Goal: Transaction & Acquisition: Book appointment/travel/reservation

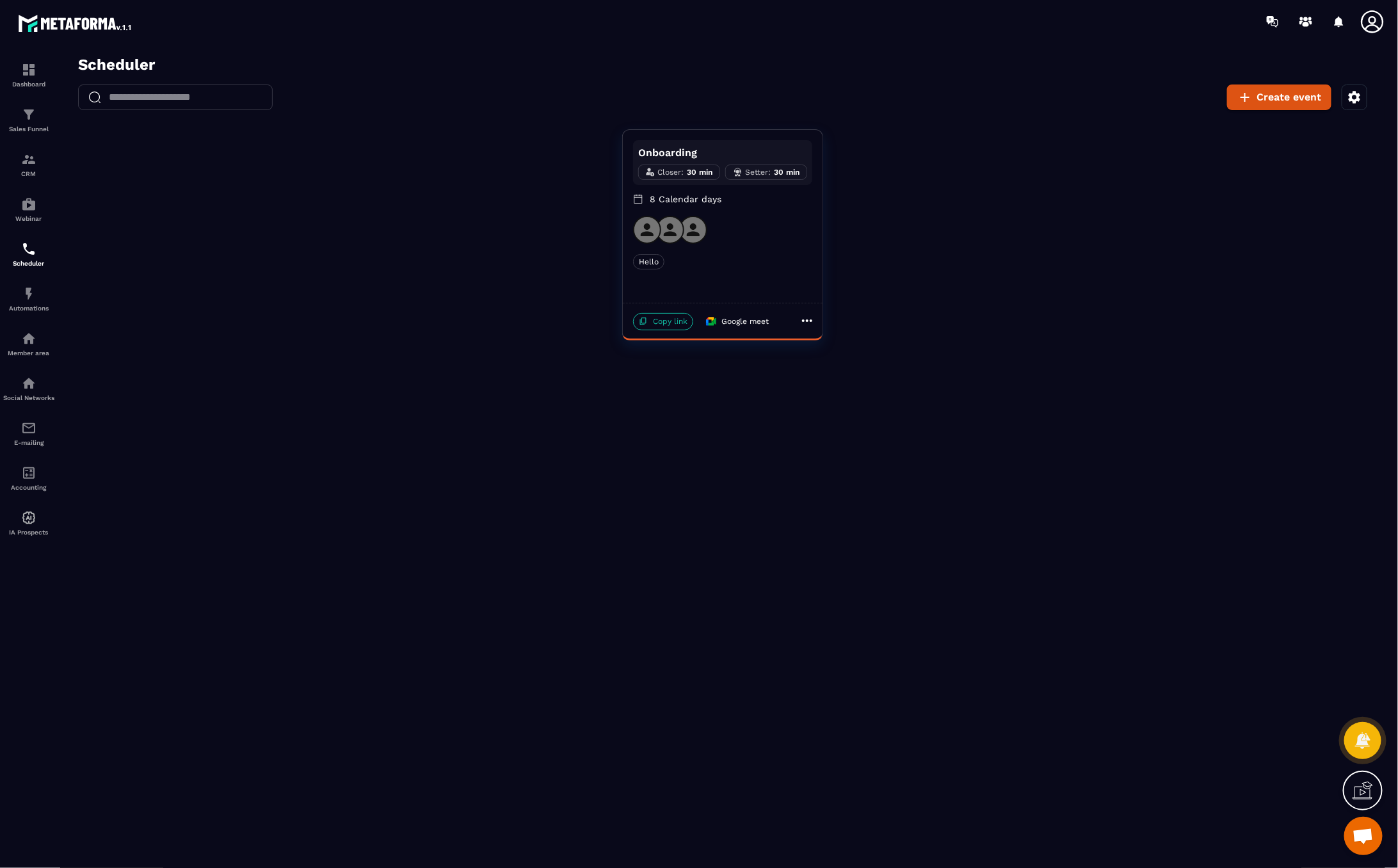
click at [641, 323] on icon at bounding box center [643, 321] width 9 height 9
click at [1338, 94] on div "Create event" at bounding box center [1305, 97] width 158 height 26
click at [1346, 93] on icon "button" at bounding box center [1354, 97] width 15 height 15
click at [1286, 174] on button "Set my availability" at bounding box center [1266, 167] width 181 height 28
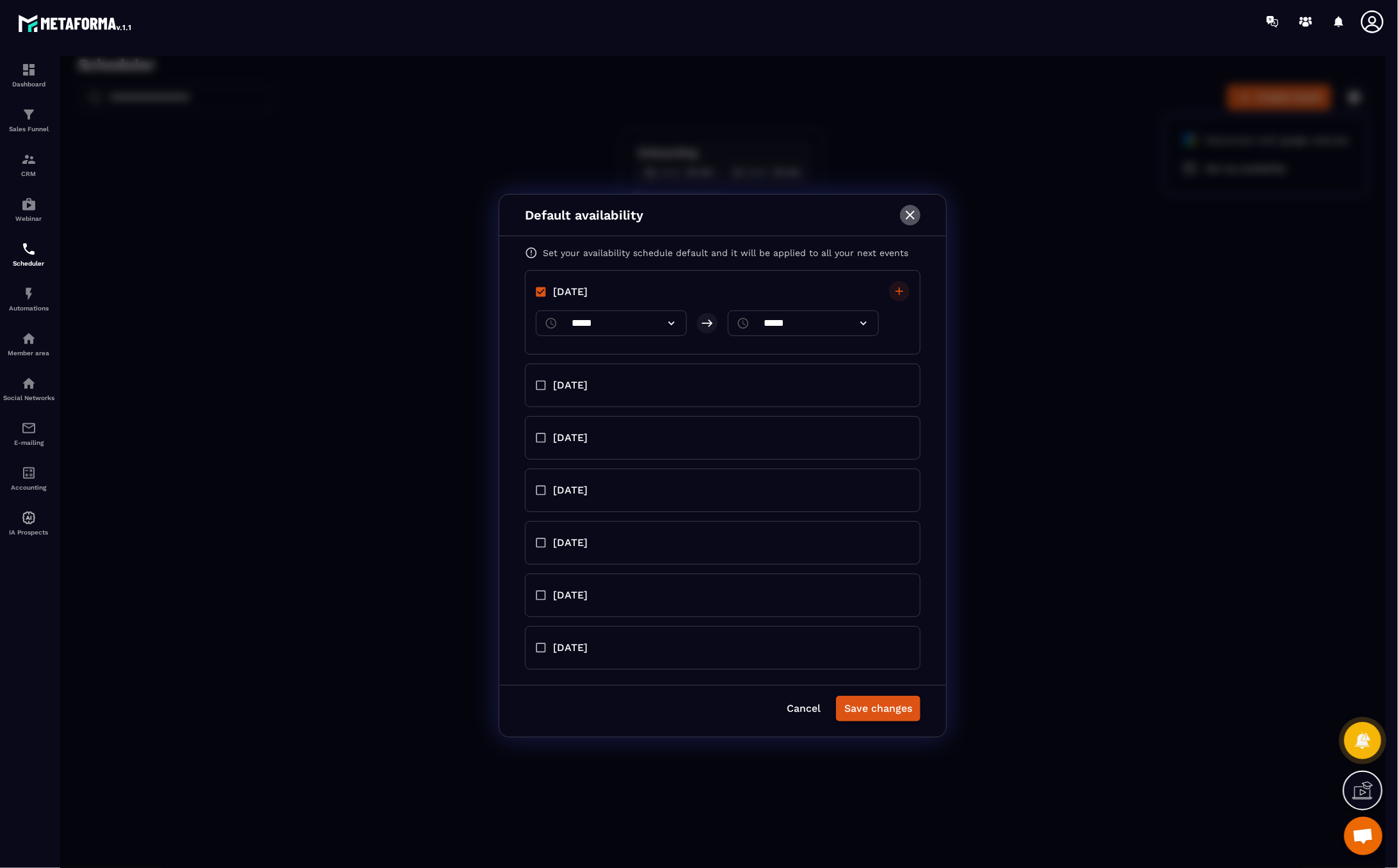
click at [914, 217] on icon "button" at bounding box center [909, 214] width 15 height 15
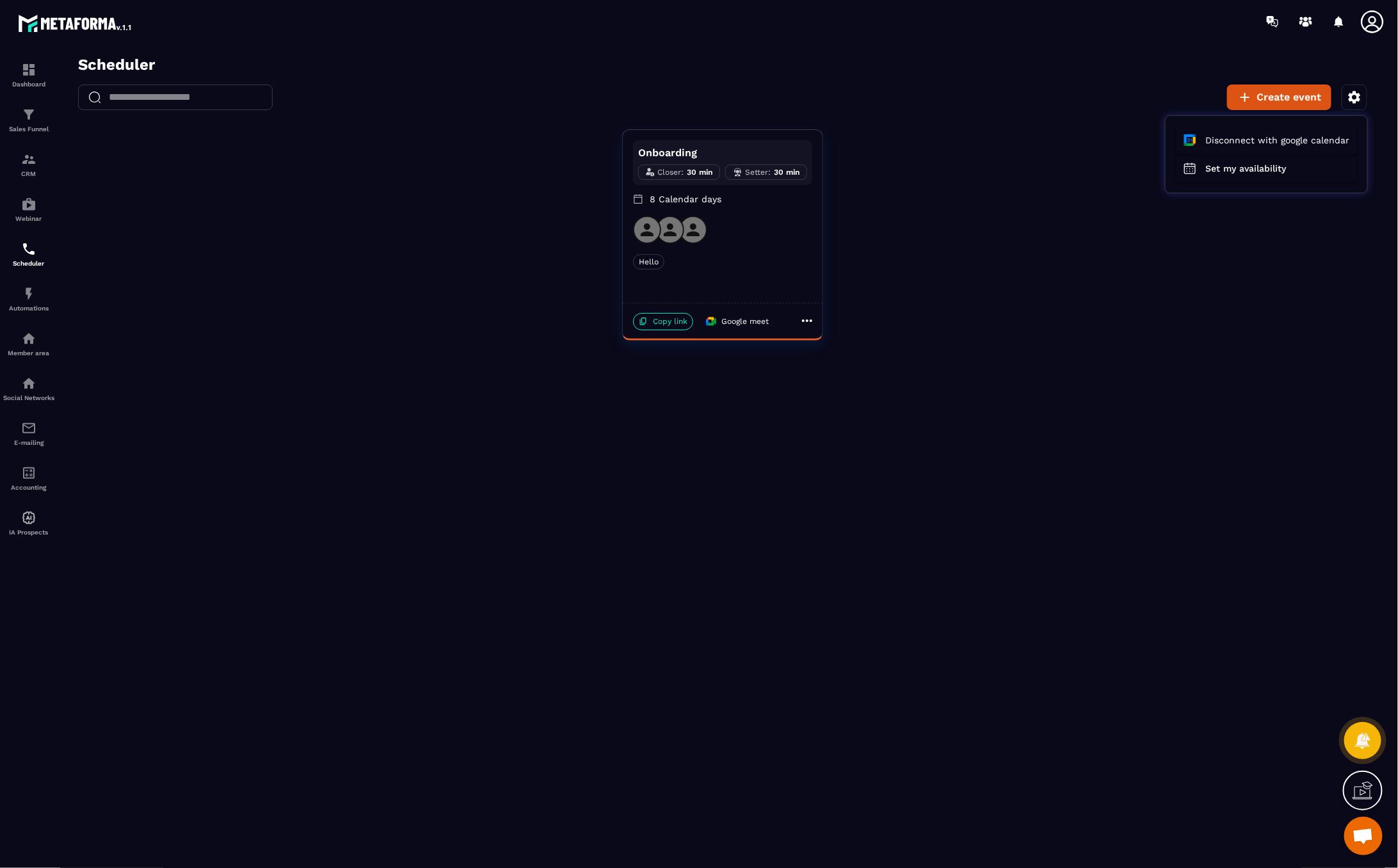
click at [738, 264] on div at bounding box center [721, 464] width 1325 height 820
click at [721, 260] on div "Hello" at bounding box center [722, 261] width 179 height 15
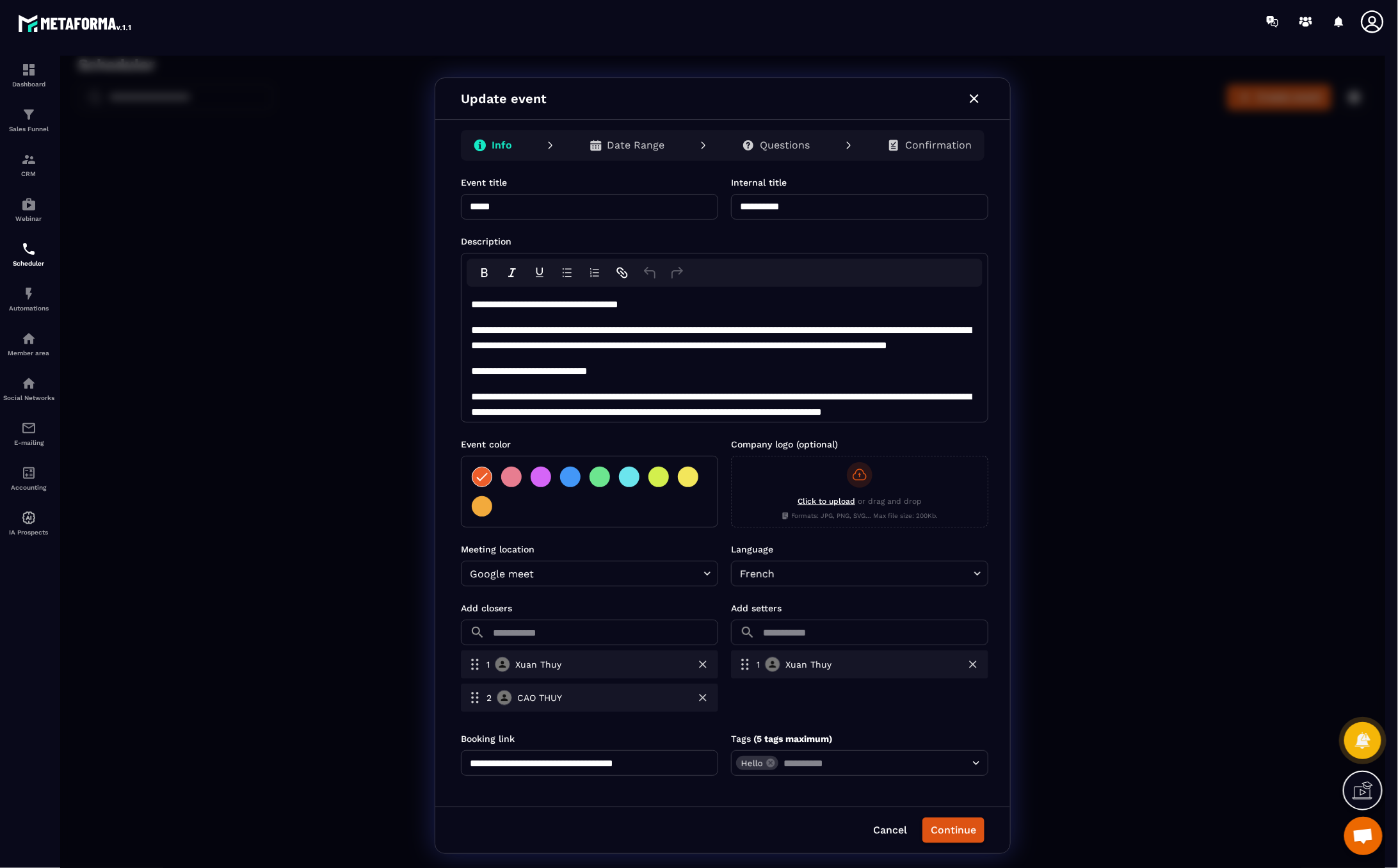
click at [967, 102] on icon "button" at bounding box center [974, 98] width 15 height 15
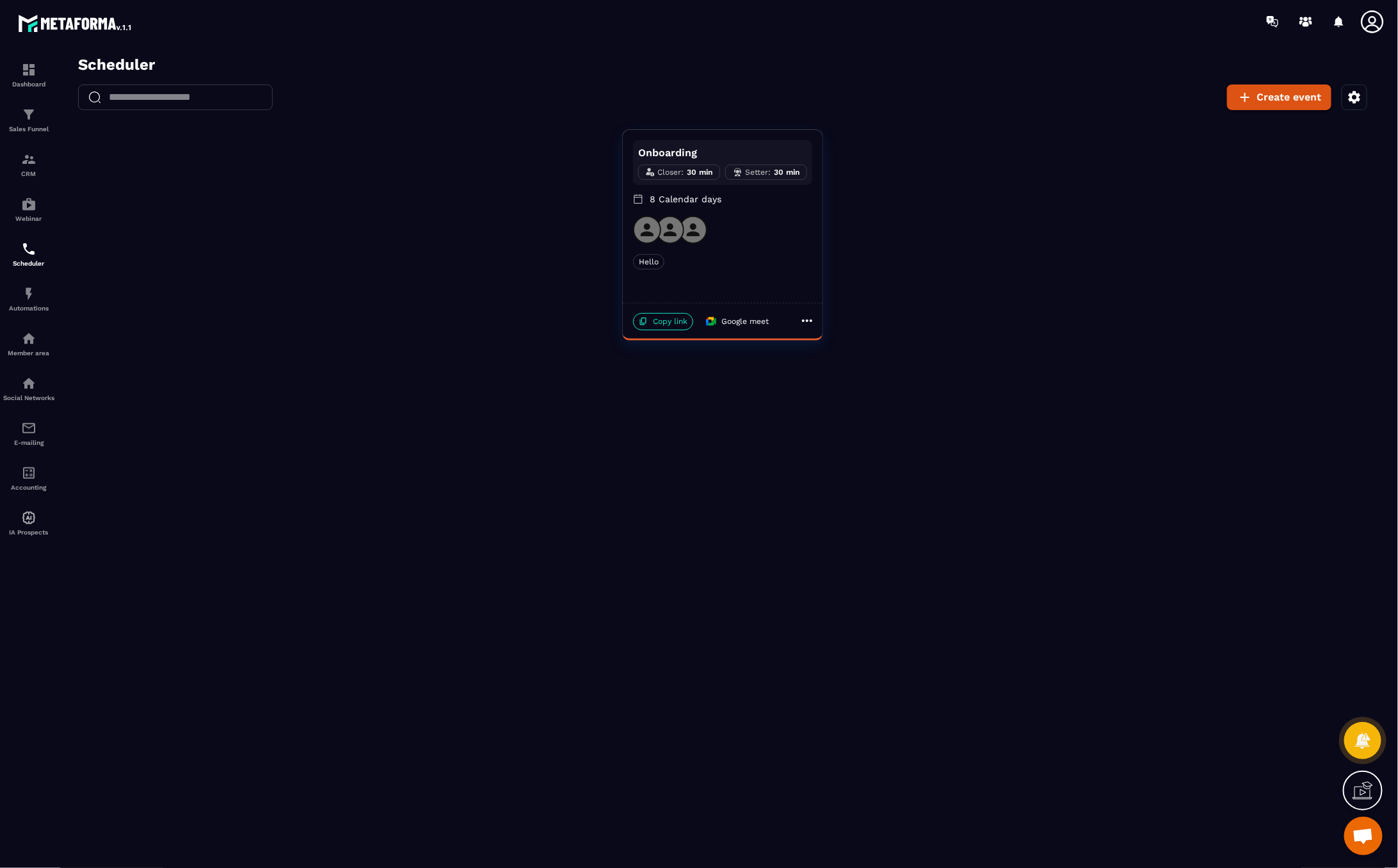
click at [749, 270] on div "Onboarding Closer : 30 min Setter : 30 min 8 Calendar days Hello Hello" at bounding box center [721, 215] width 200 height 173
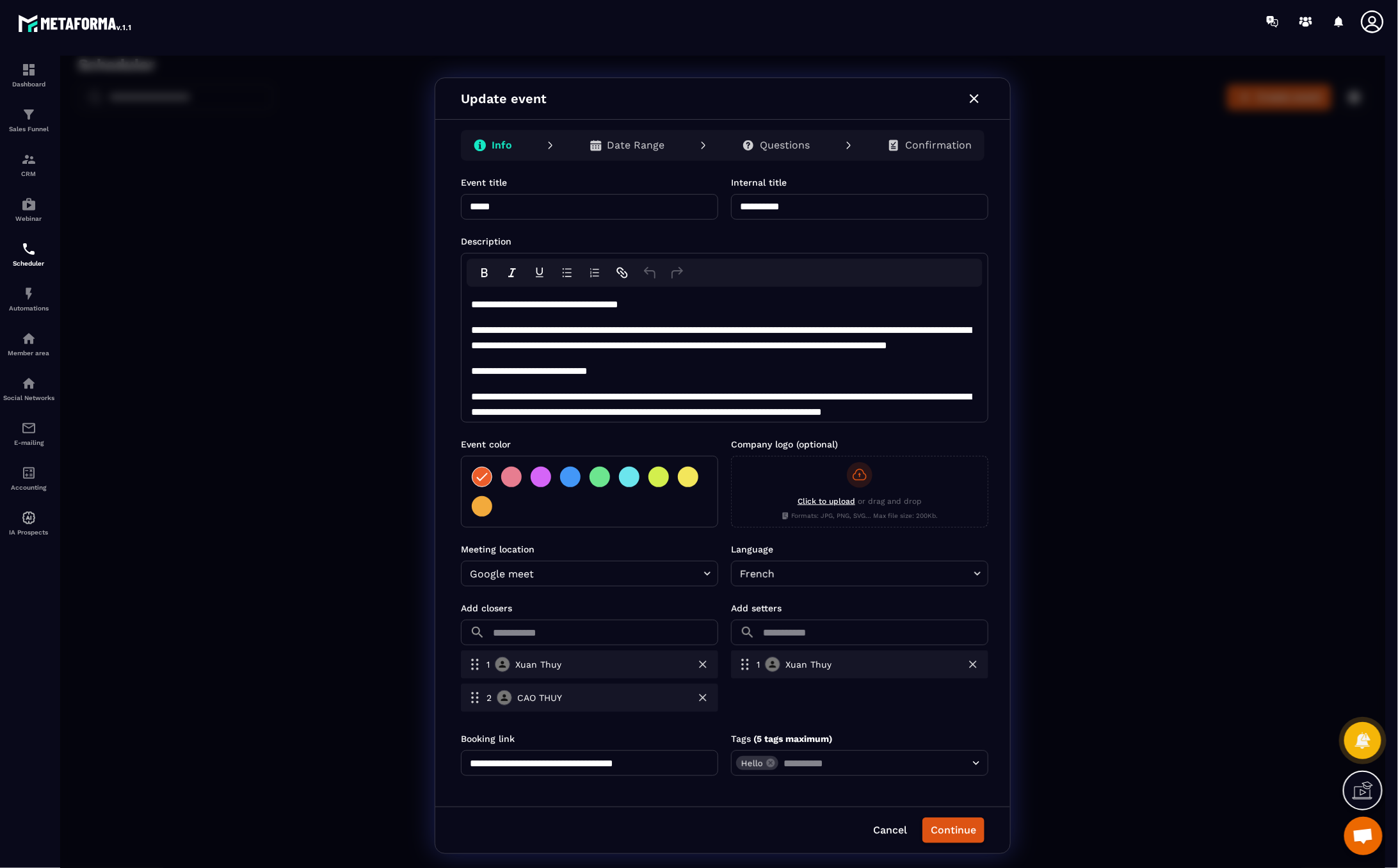
drag, startPoint x: 660, startPoint y: 143, endPoint x: 690, endPoint y: 147, distance: 30.3
click at [660, 142] on p "Date Range" at bounding box center [636, 144] width 58 height 13
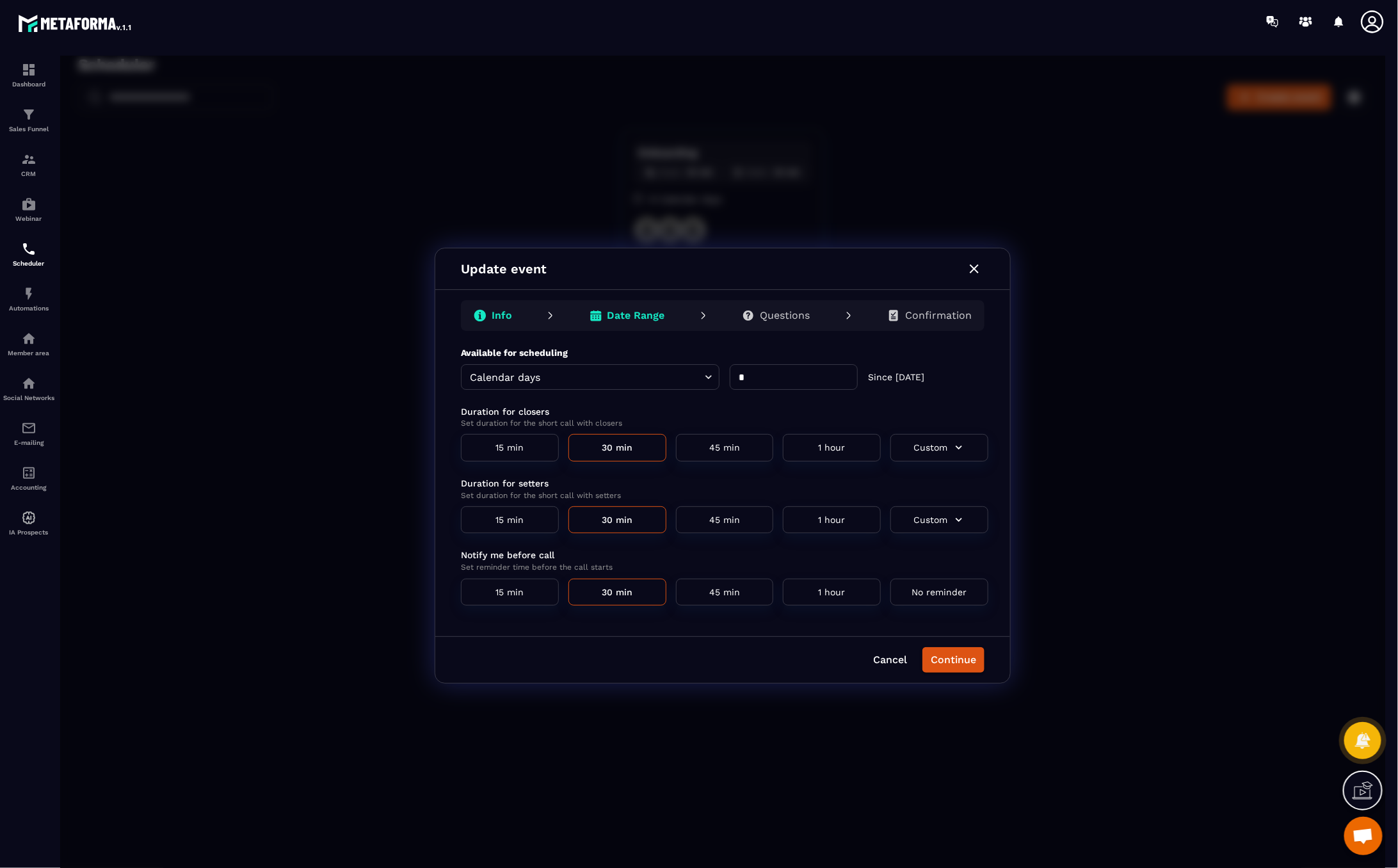
click at [786, 318] on p "Questions" at bounding box center [785, 315] width 50 height 13
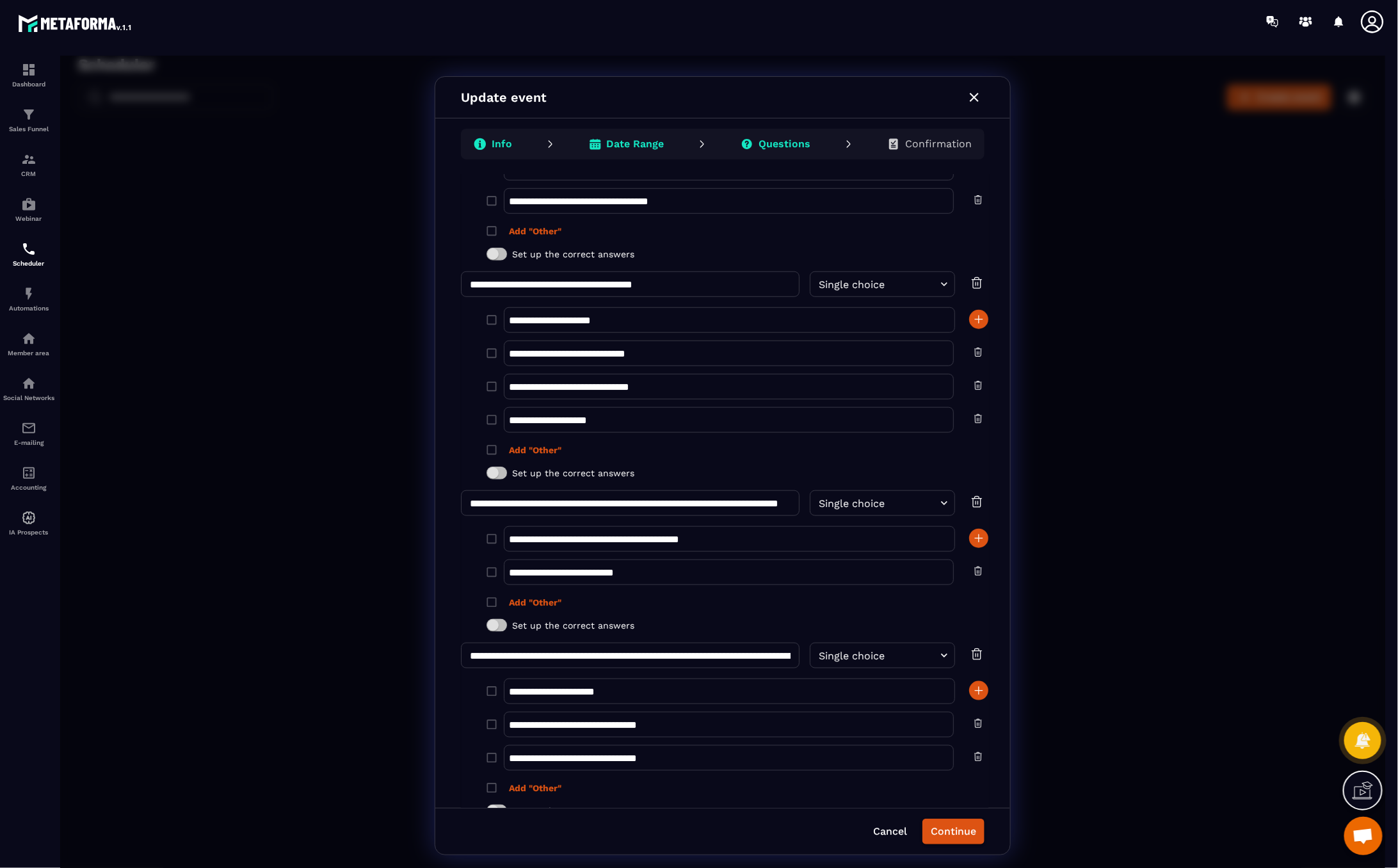
scroll to position [670, 0]
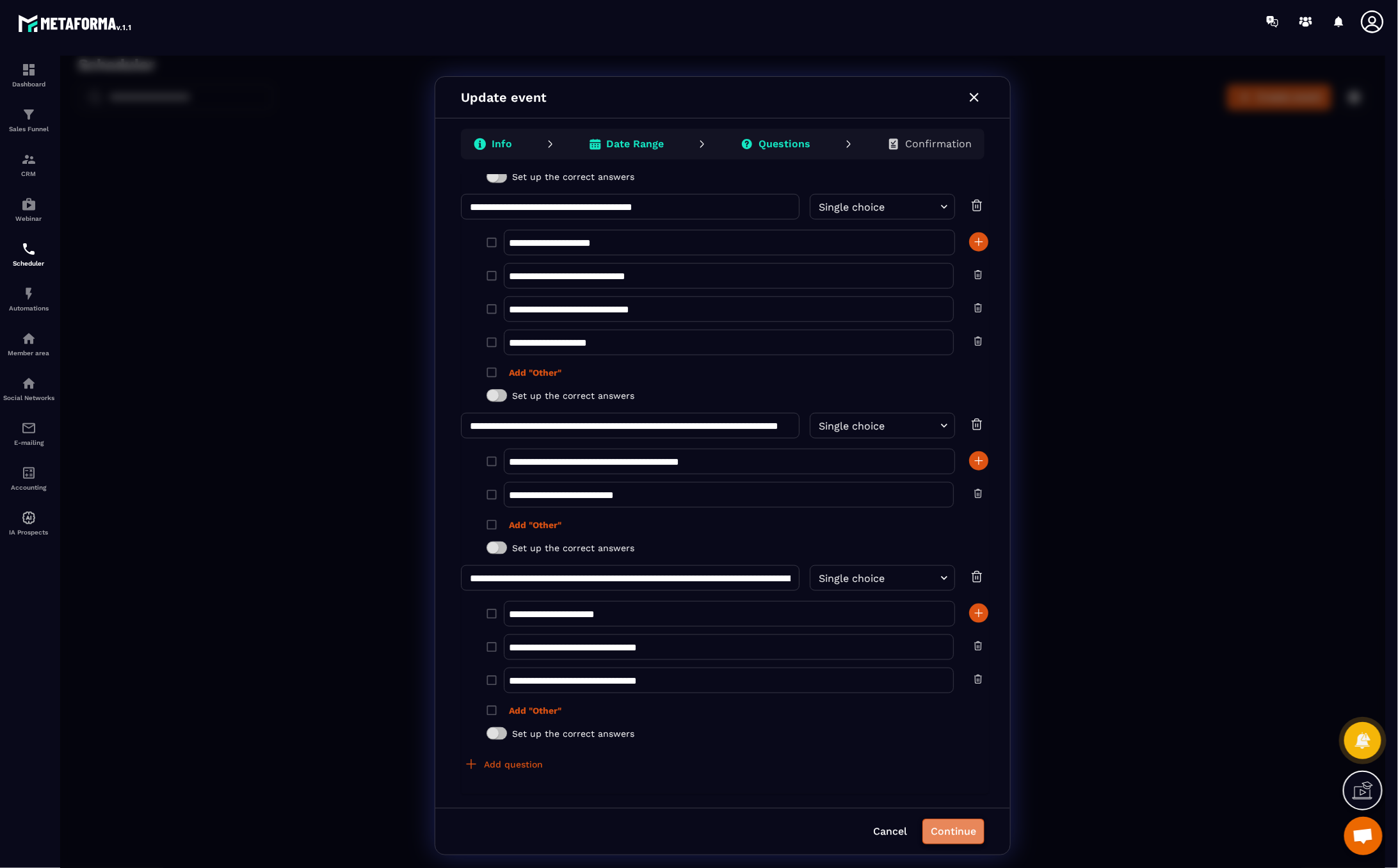
click at [936, 822] on button "Continue" at bounding box center [953, 831] width 62 height 26
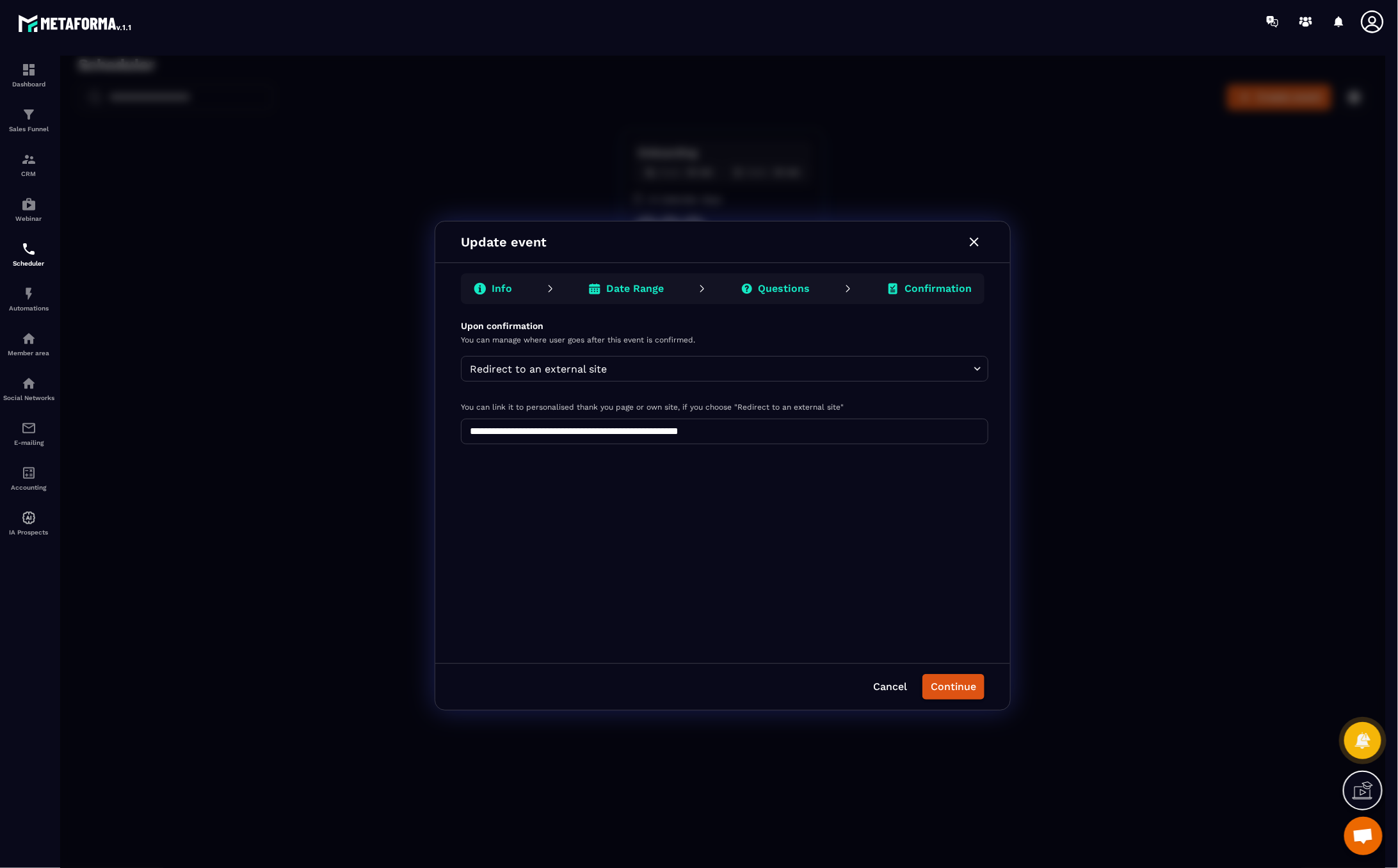
scroll to position [0, 0]
click at [975, 248] on icon "button" at bounding box center [974, 241] width 15 height 15
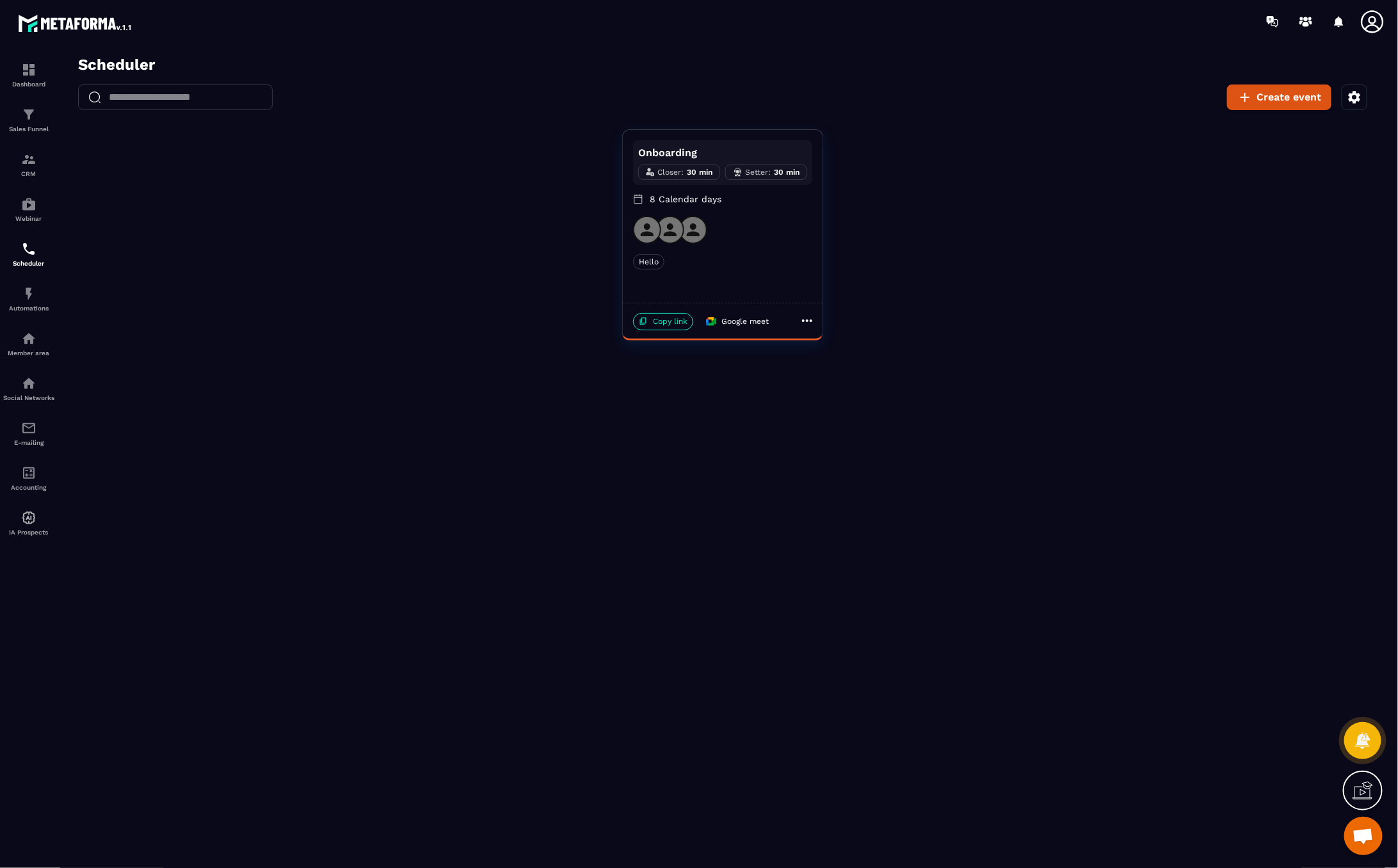
click at [762, 267] on div "Hello" at bounding box center [722, 261] width 179 height 15
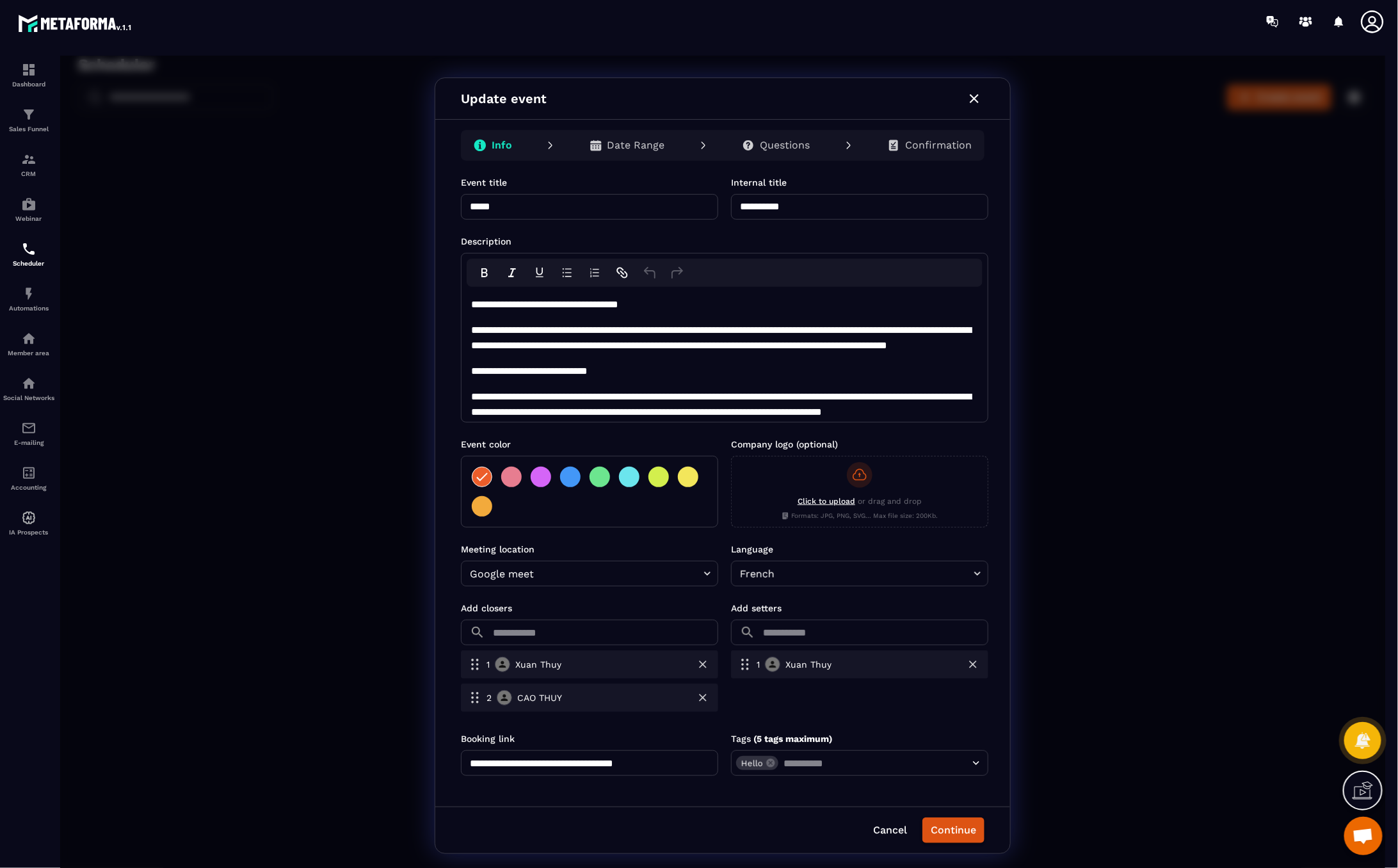
click at [774, 141] on p "Questions" at bounding box center [785, 144] width 50 height 13
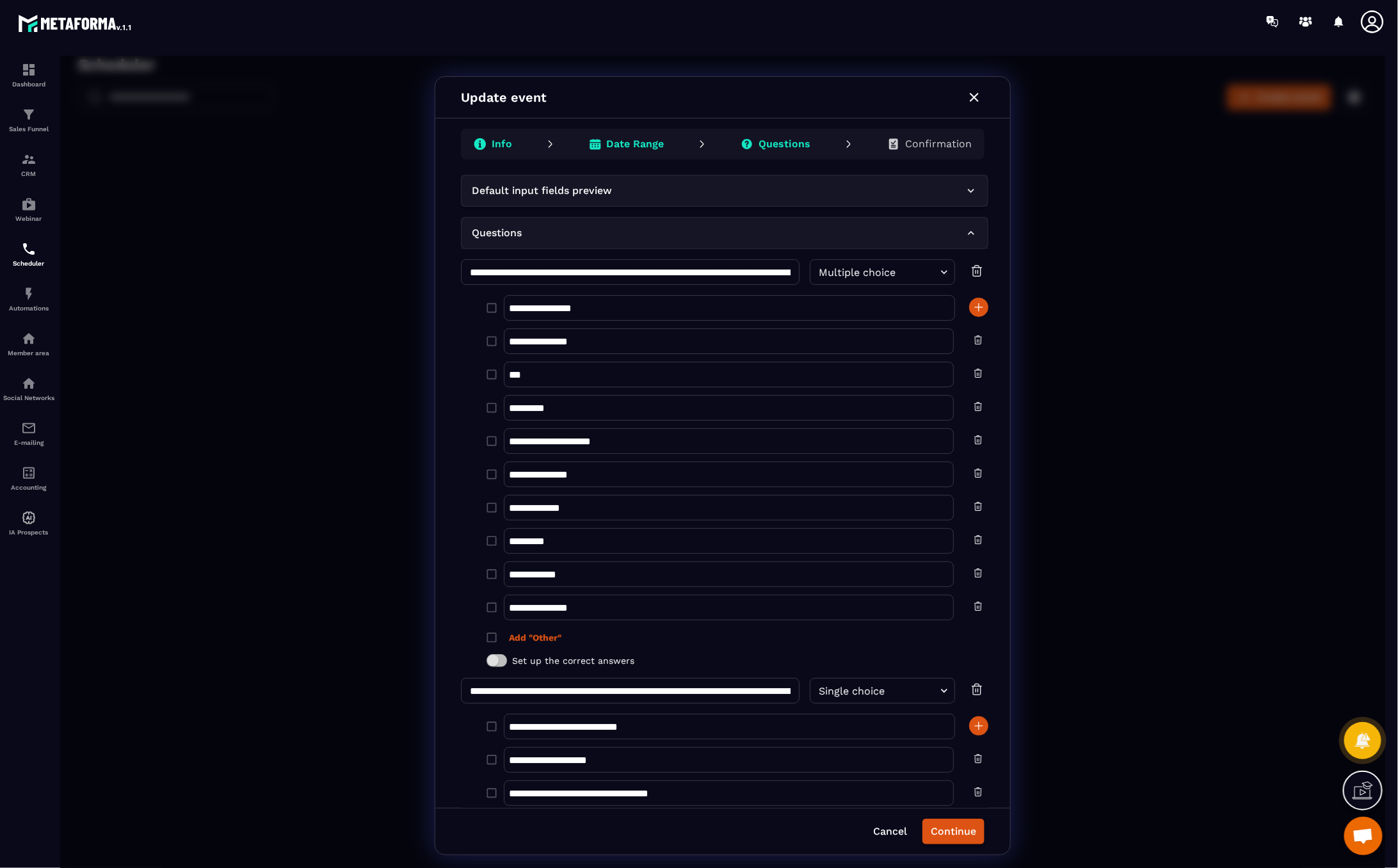
click at [617, 144] on p "Date Range" at bounding box center [635, 143] width 58 height 13
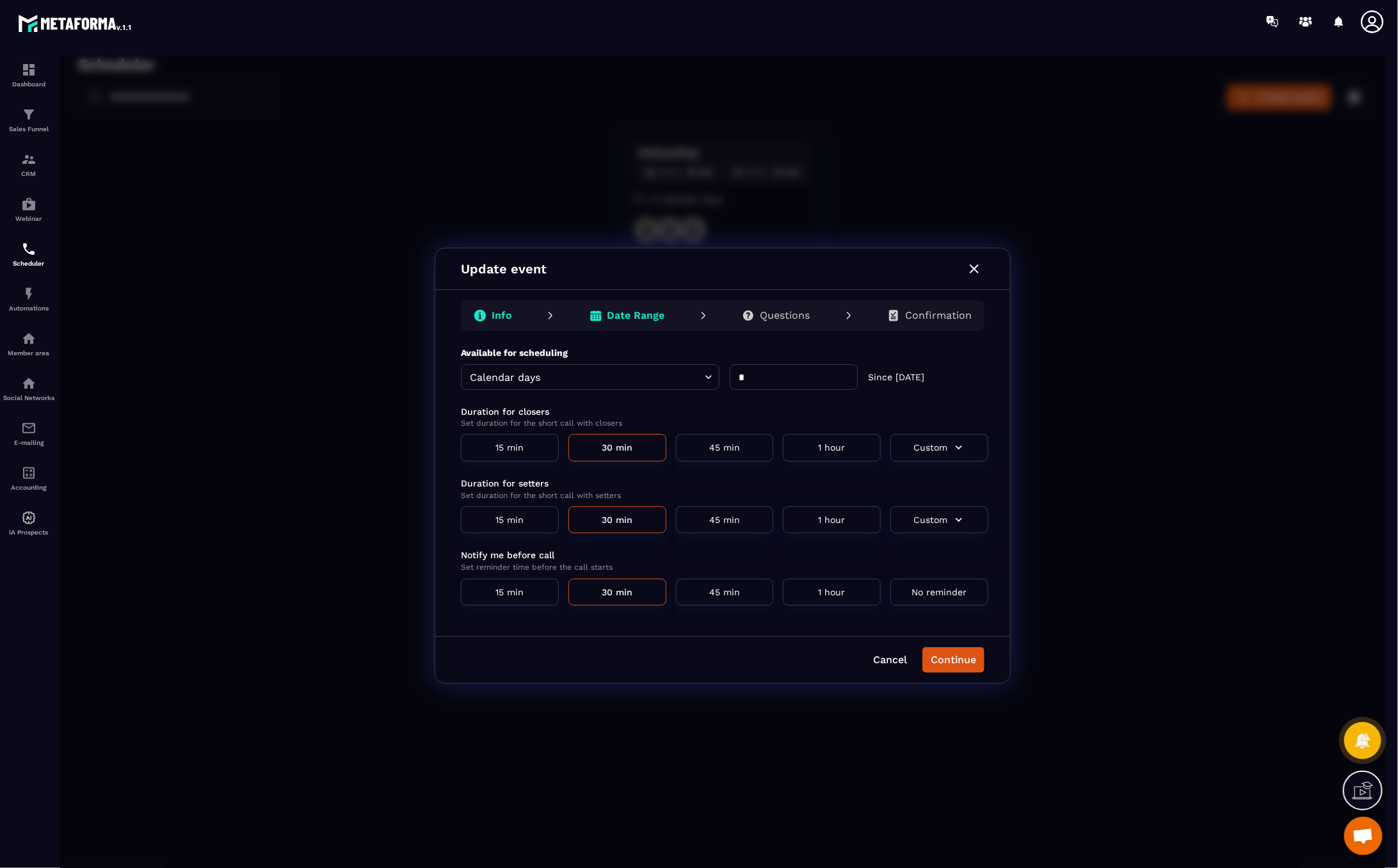
click at [583, 373] on body "**********" at bounding box center [721, 464] width 1325 height 820
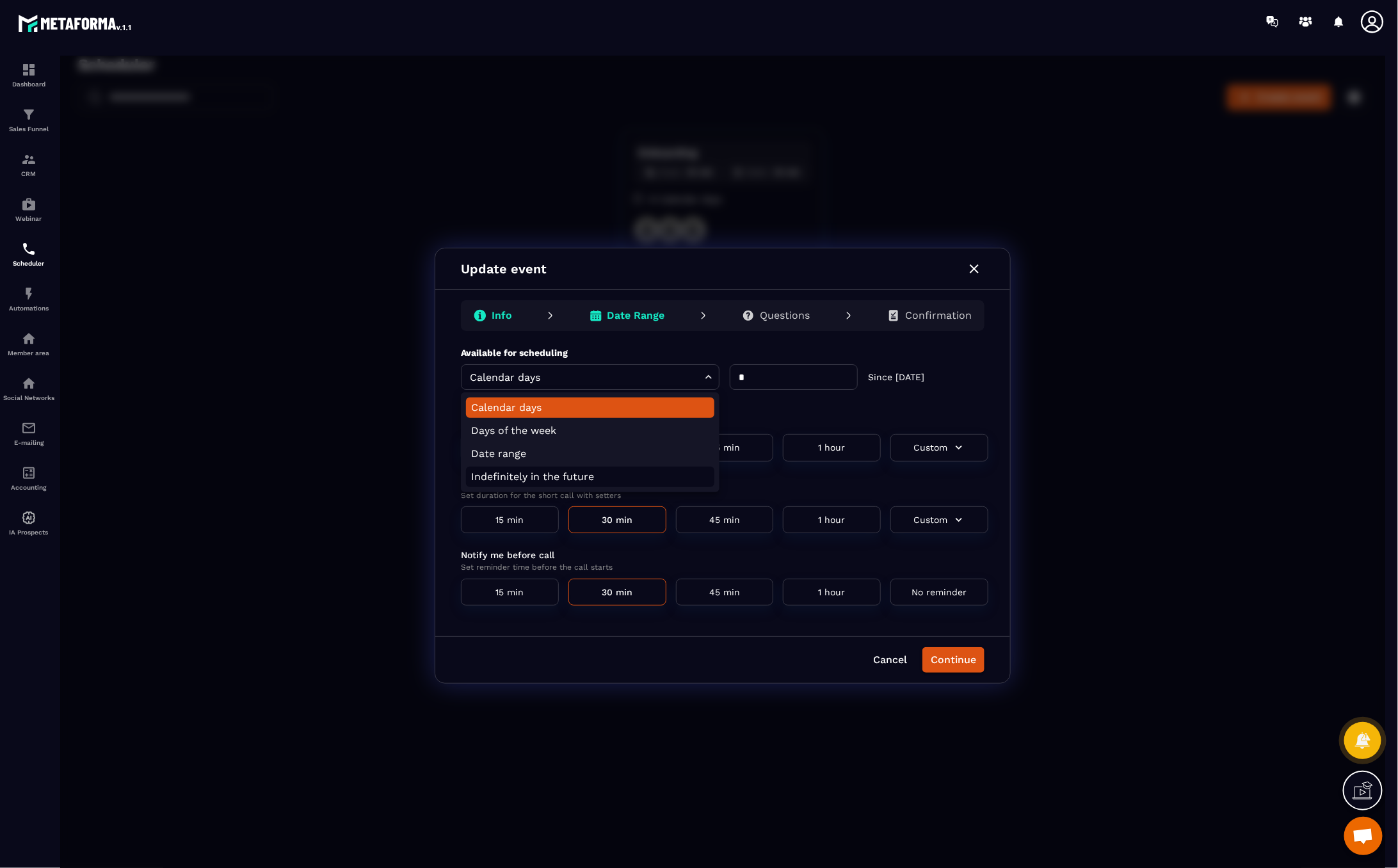
click at [532, 472] on li "Indefinitely in the future" at bounding box center [589, 476] width 249 height 21
type input "********"
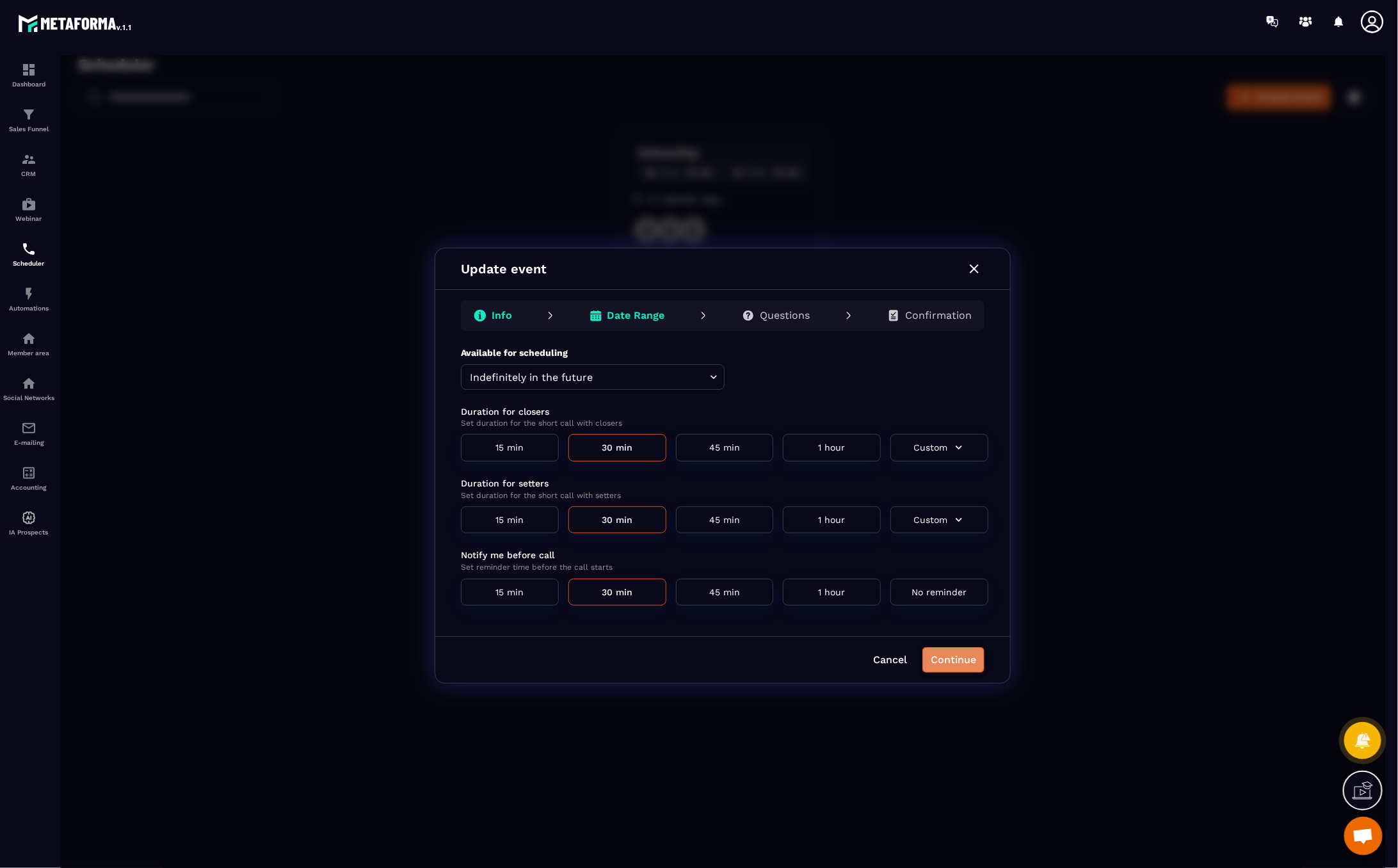
click at [952, 654] on button "Continue" at bounding box center [953, 659] width 62 height 26
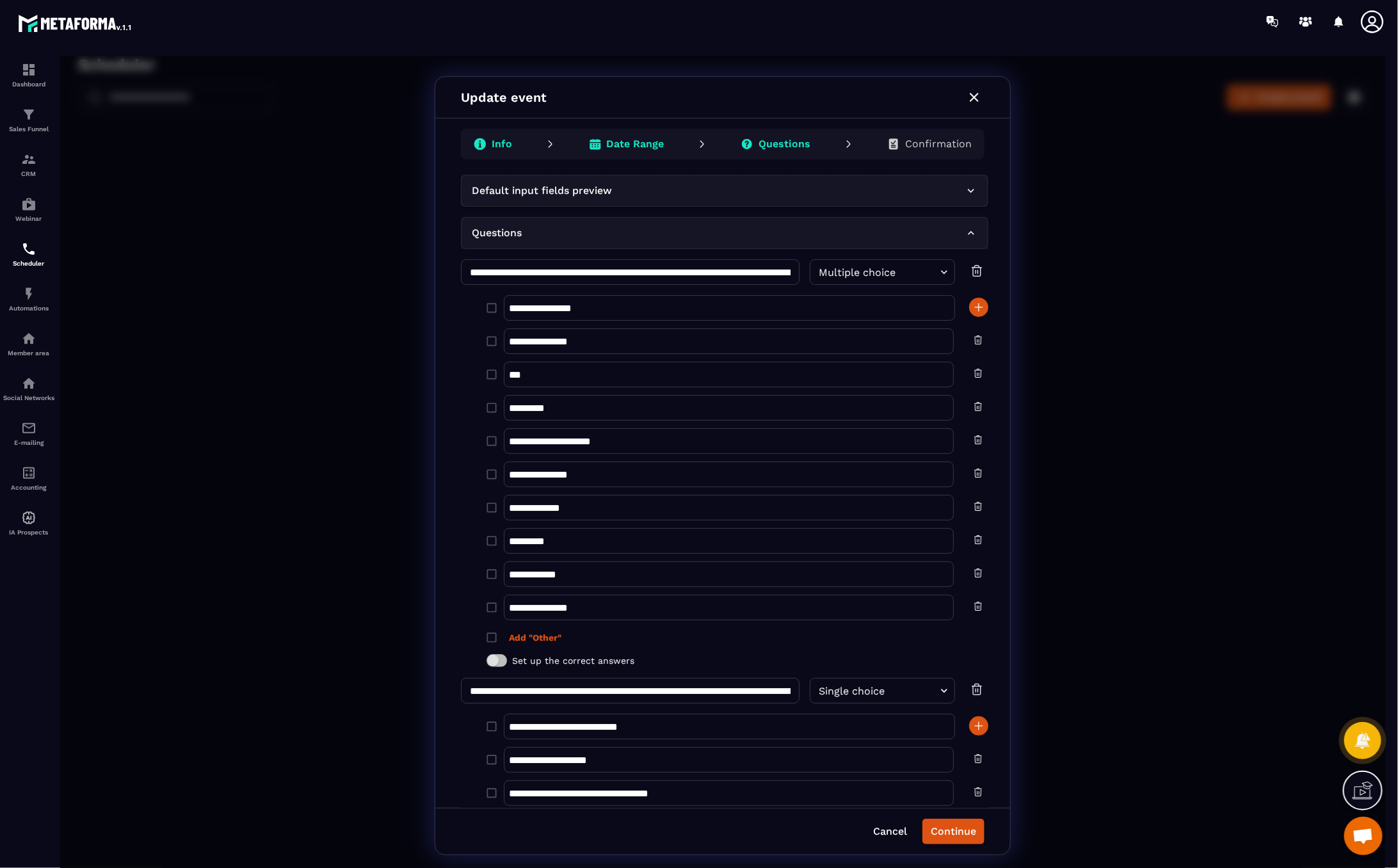
click at [906, 141] on p "Confirmation" at bounding box center [938, 143] width 67 height 13
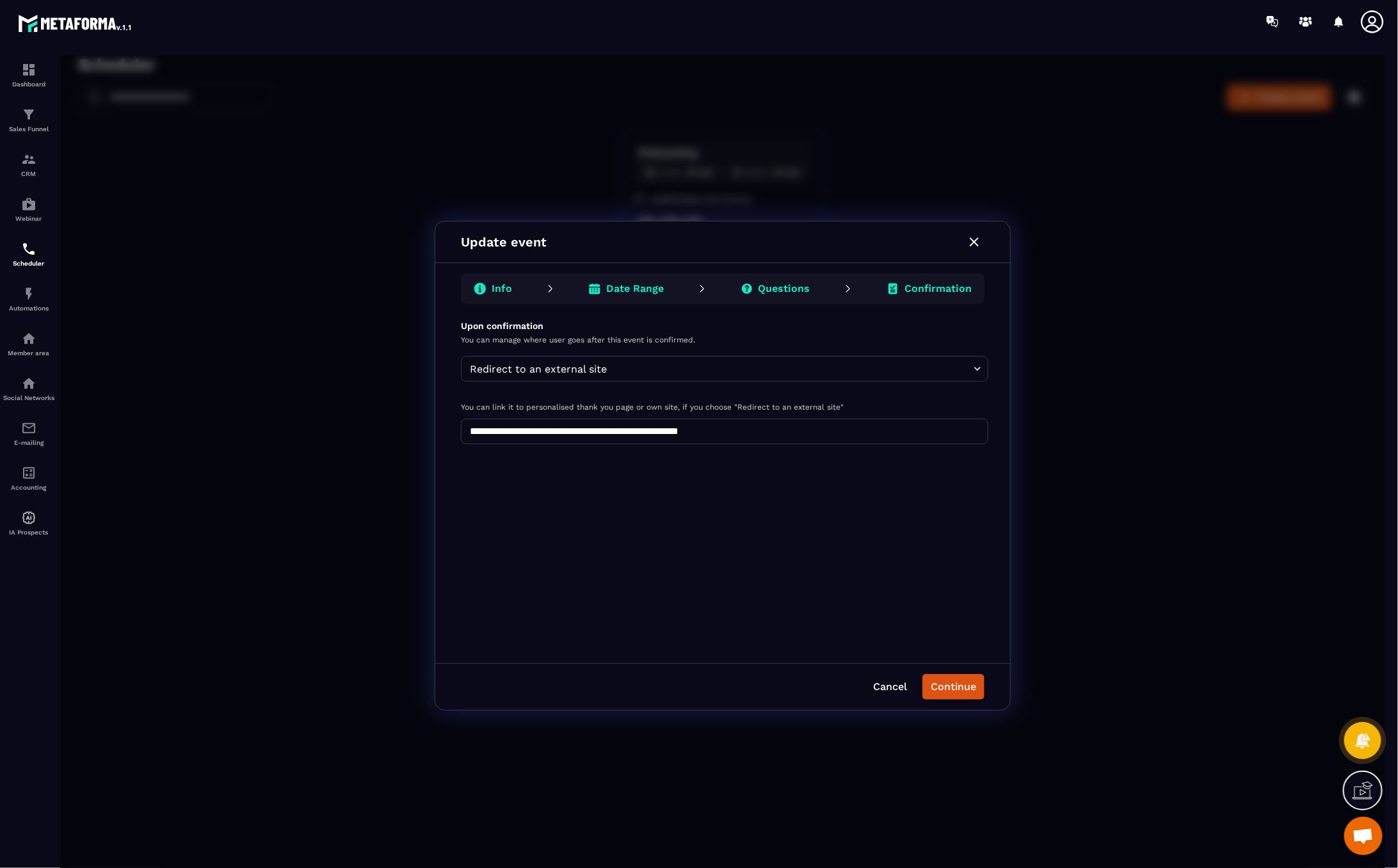
click at [514, 278] on div "Info" at bounding box center [492, 288] width 59 height 26
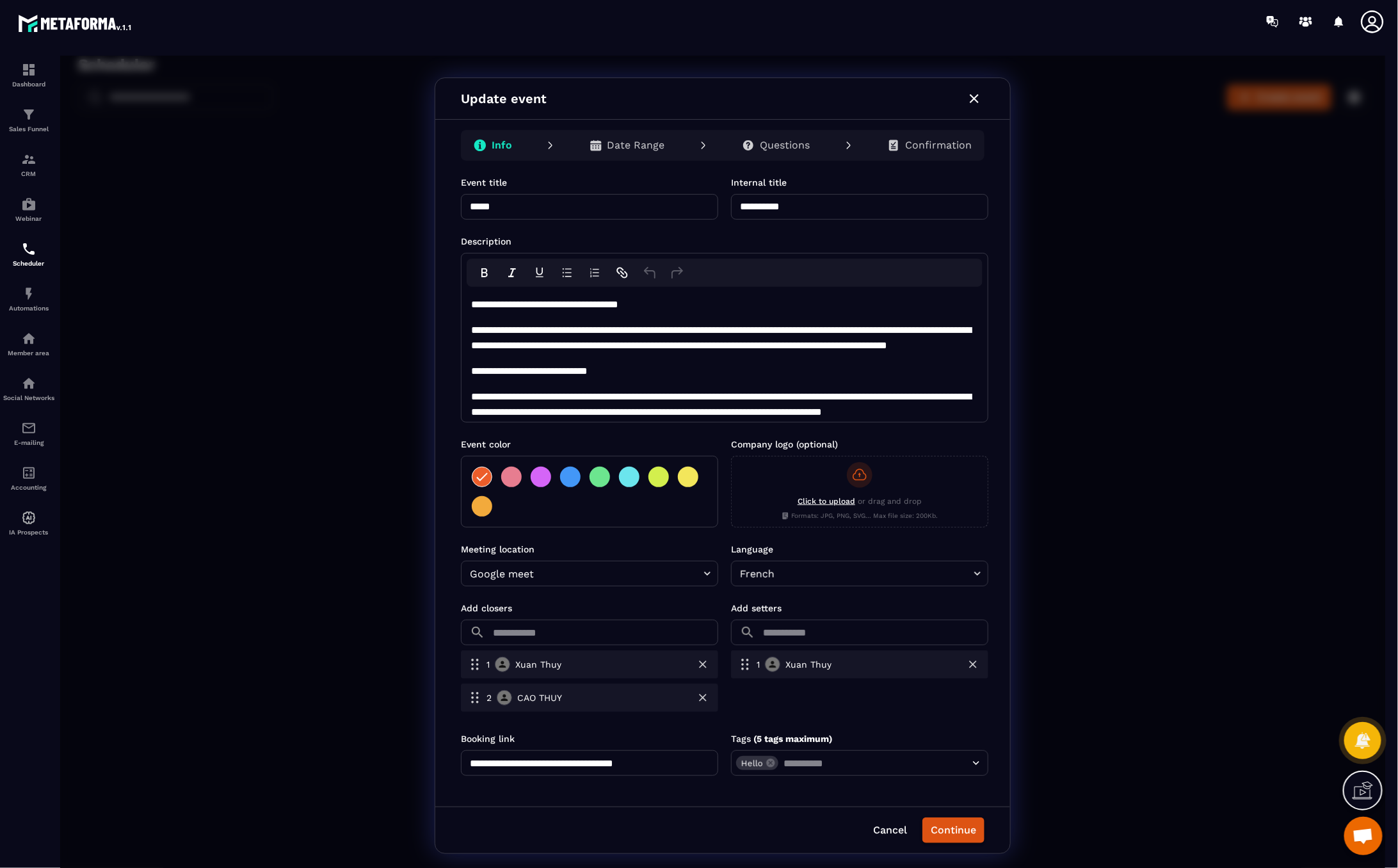
click at [1364, 22] on icon at bounding box center [1373, 22] width 26 height 26
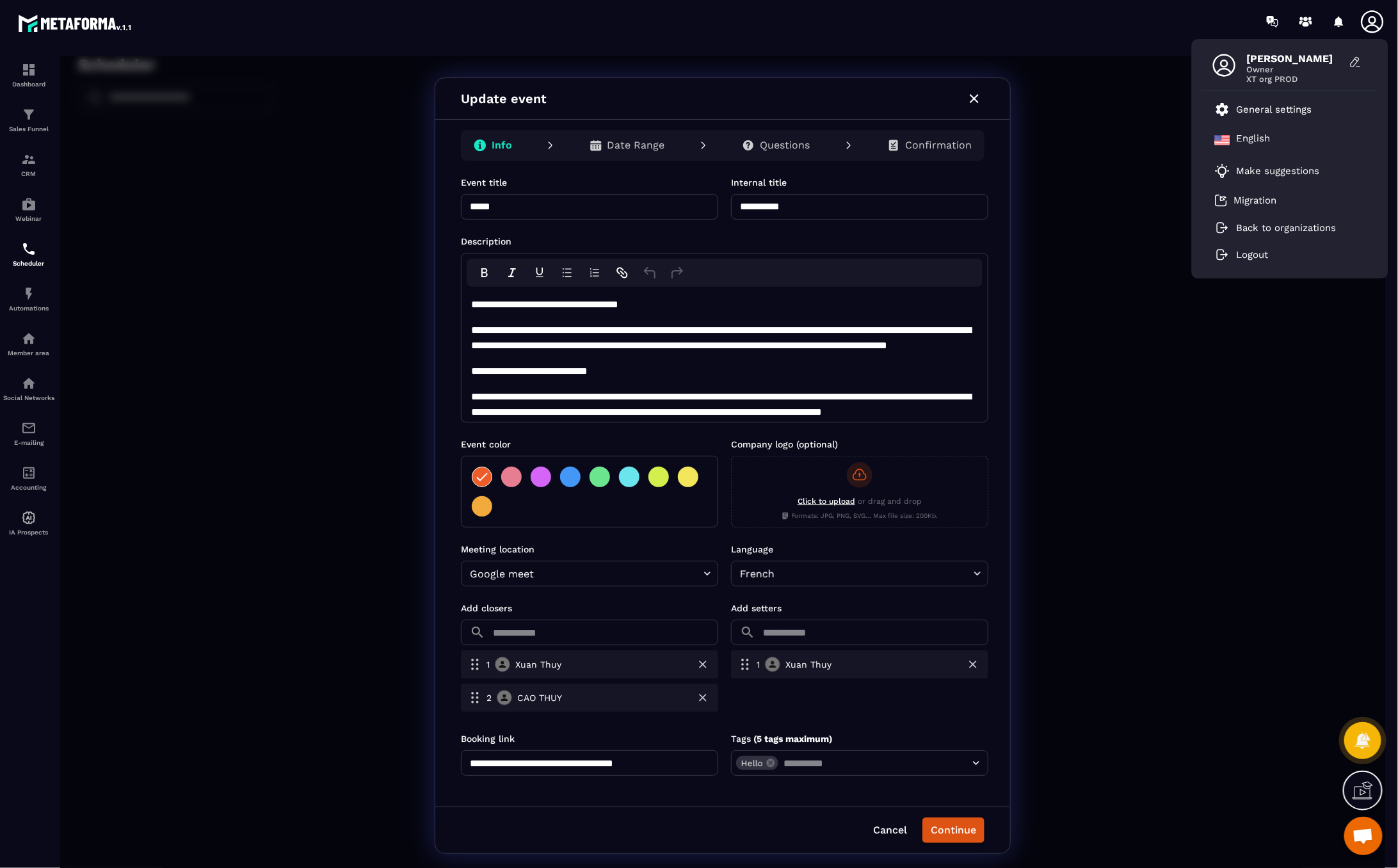
click at [1364, 22] on icon at bounding box center [1373, 22] width 26 height 26
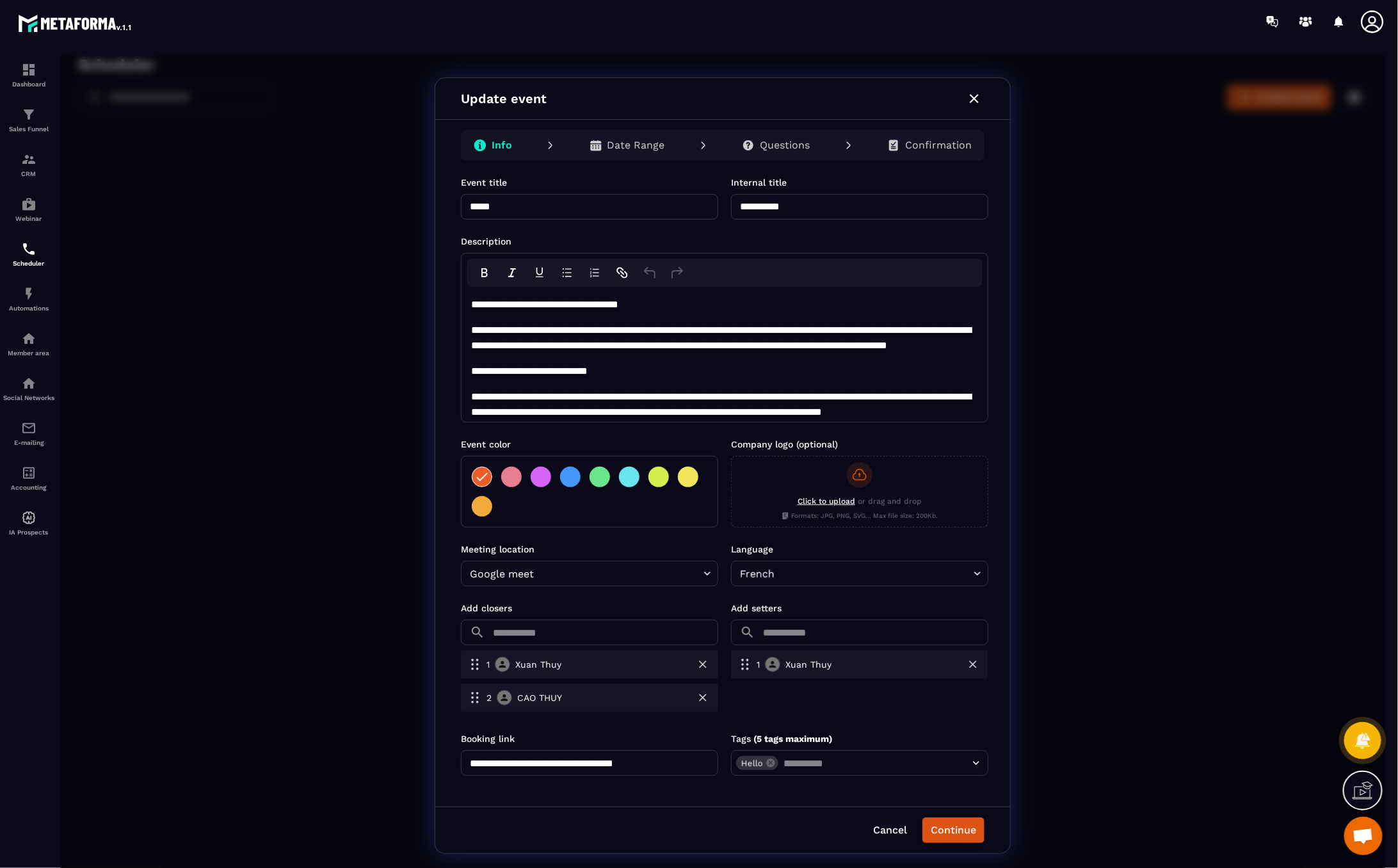
click at [973, 104] on icon "button" at bounding box center [974, 98] width 15 height 15
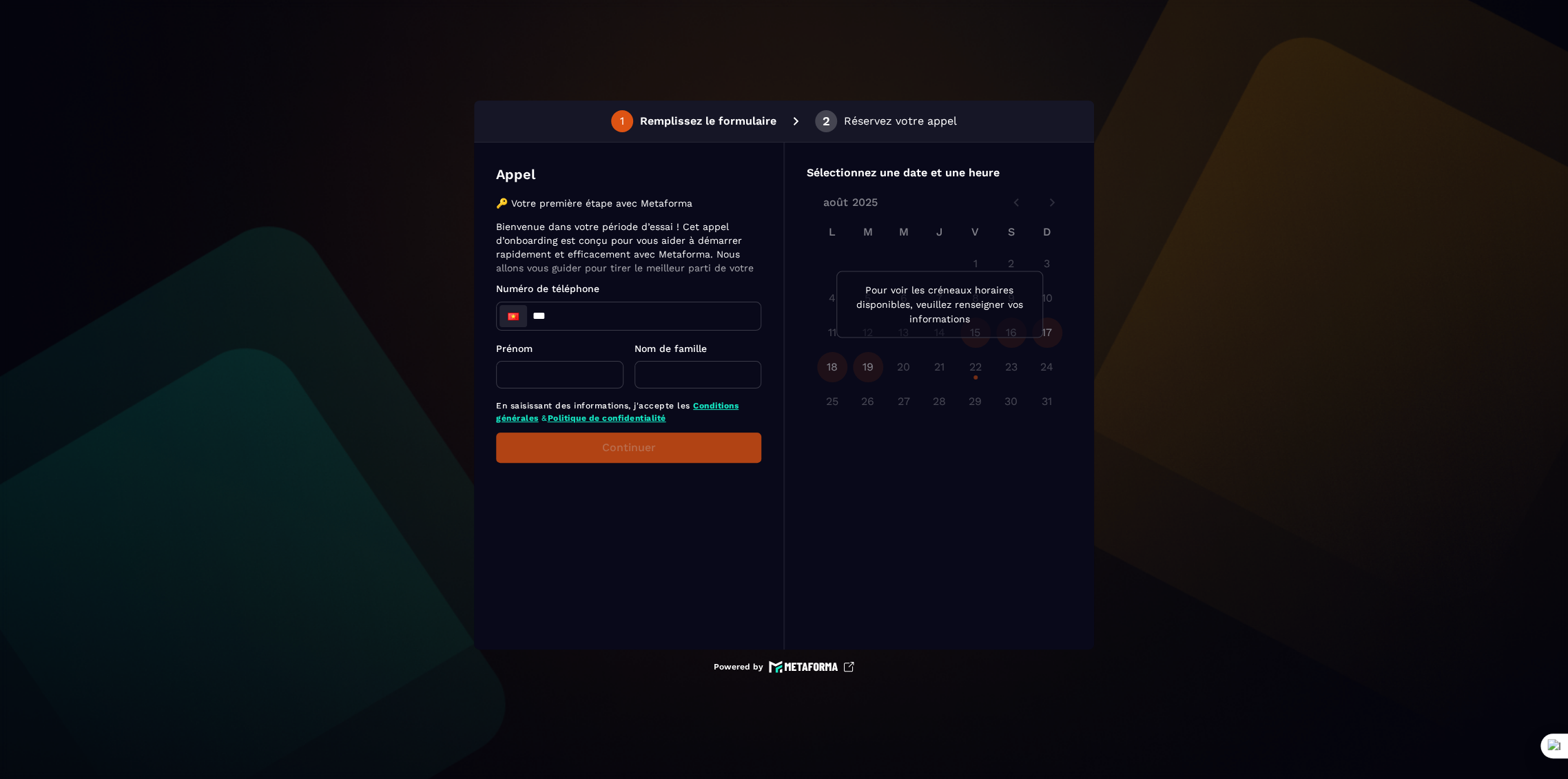
click at [633, 312] on input "***" at bounding box center [628, 317] width 264 height 28
type input "**********"
click at [582, 371] on input "text" at bounding box center [559, 375] width 128 height 28
type input "****"
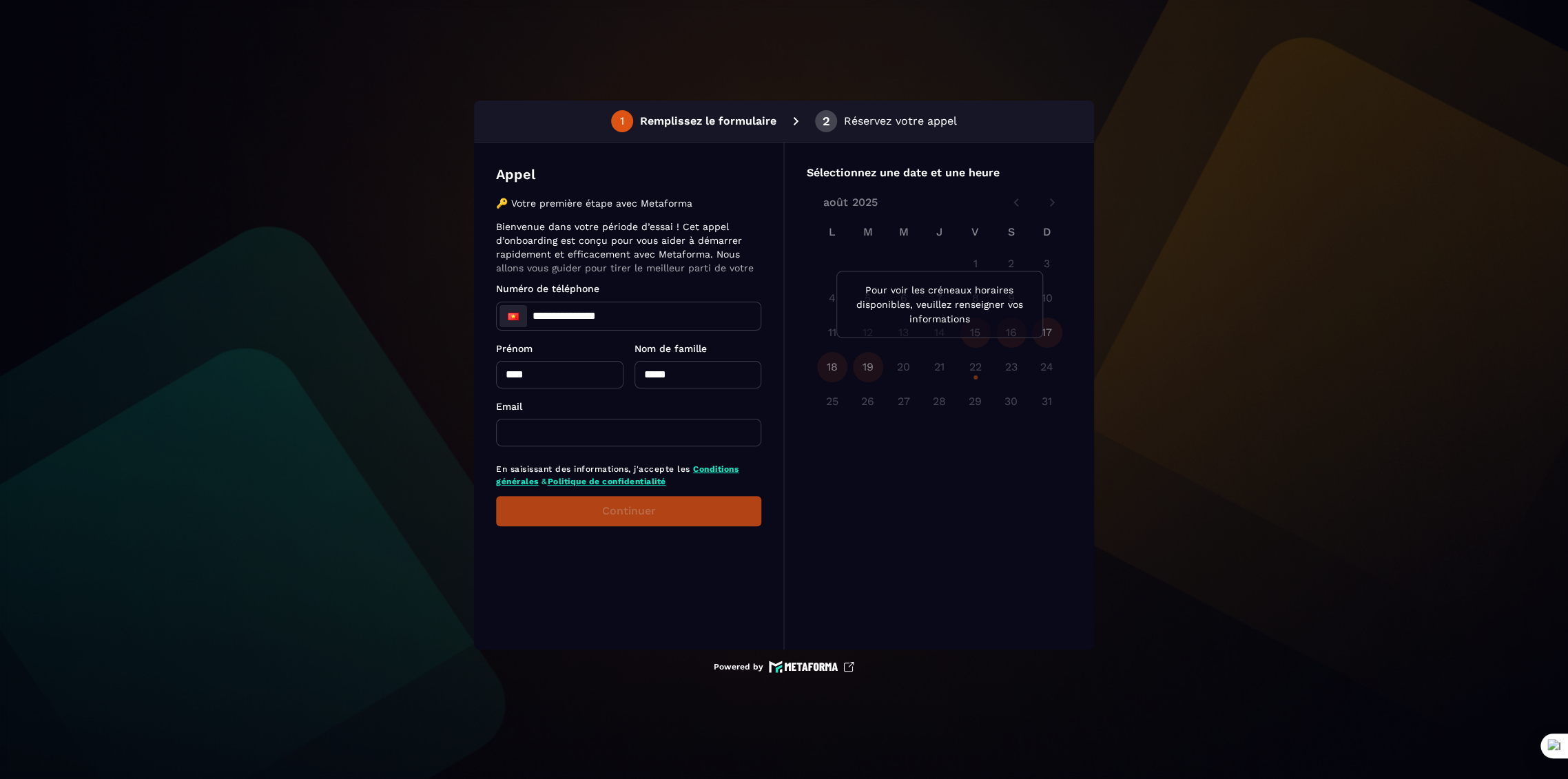
type input "*****"
click at [568, 430] on input "text" at bounding box center [628, 433] width 265 height 28
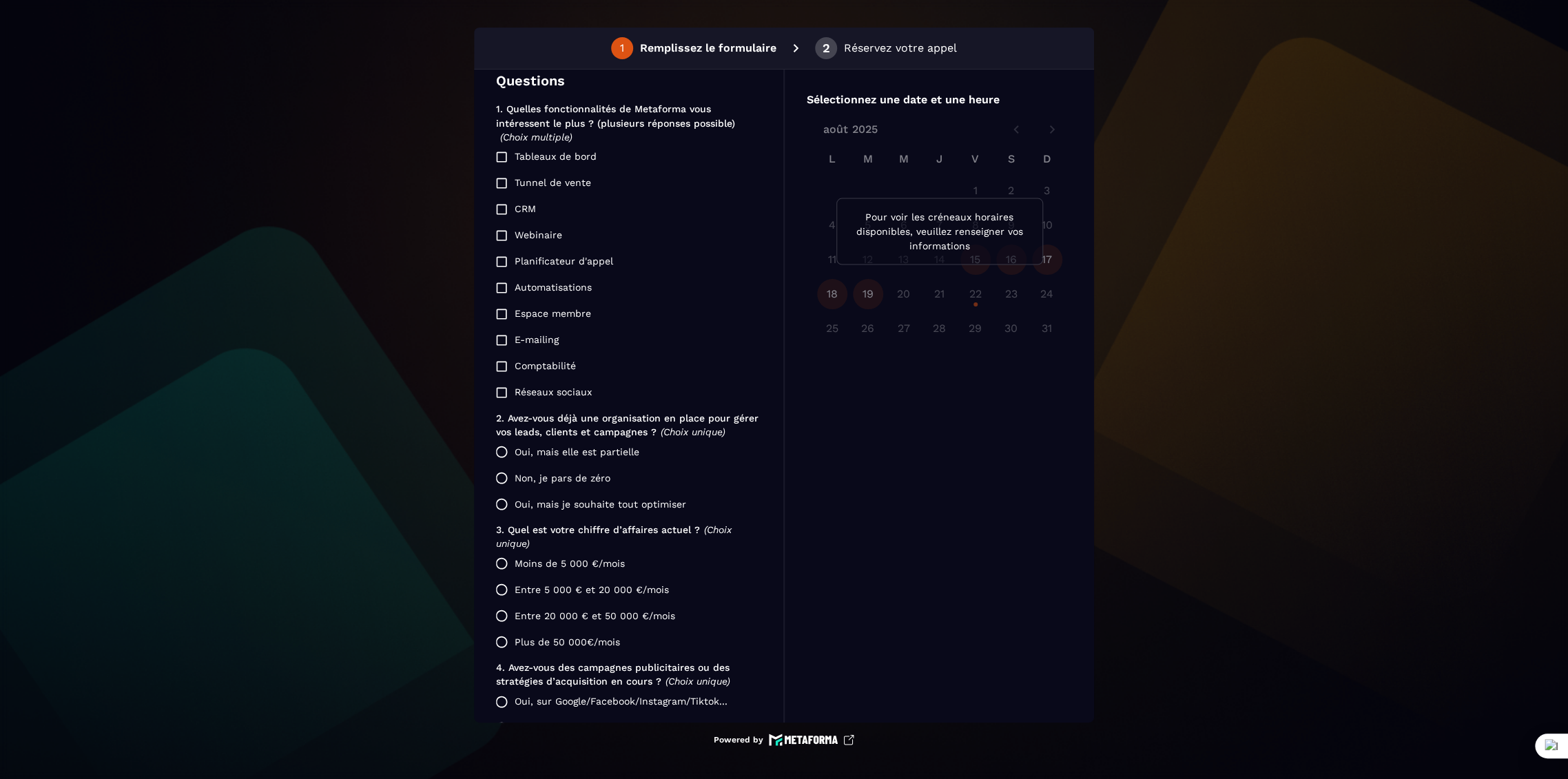
scroll to position [320, 0]
type input "**********"
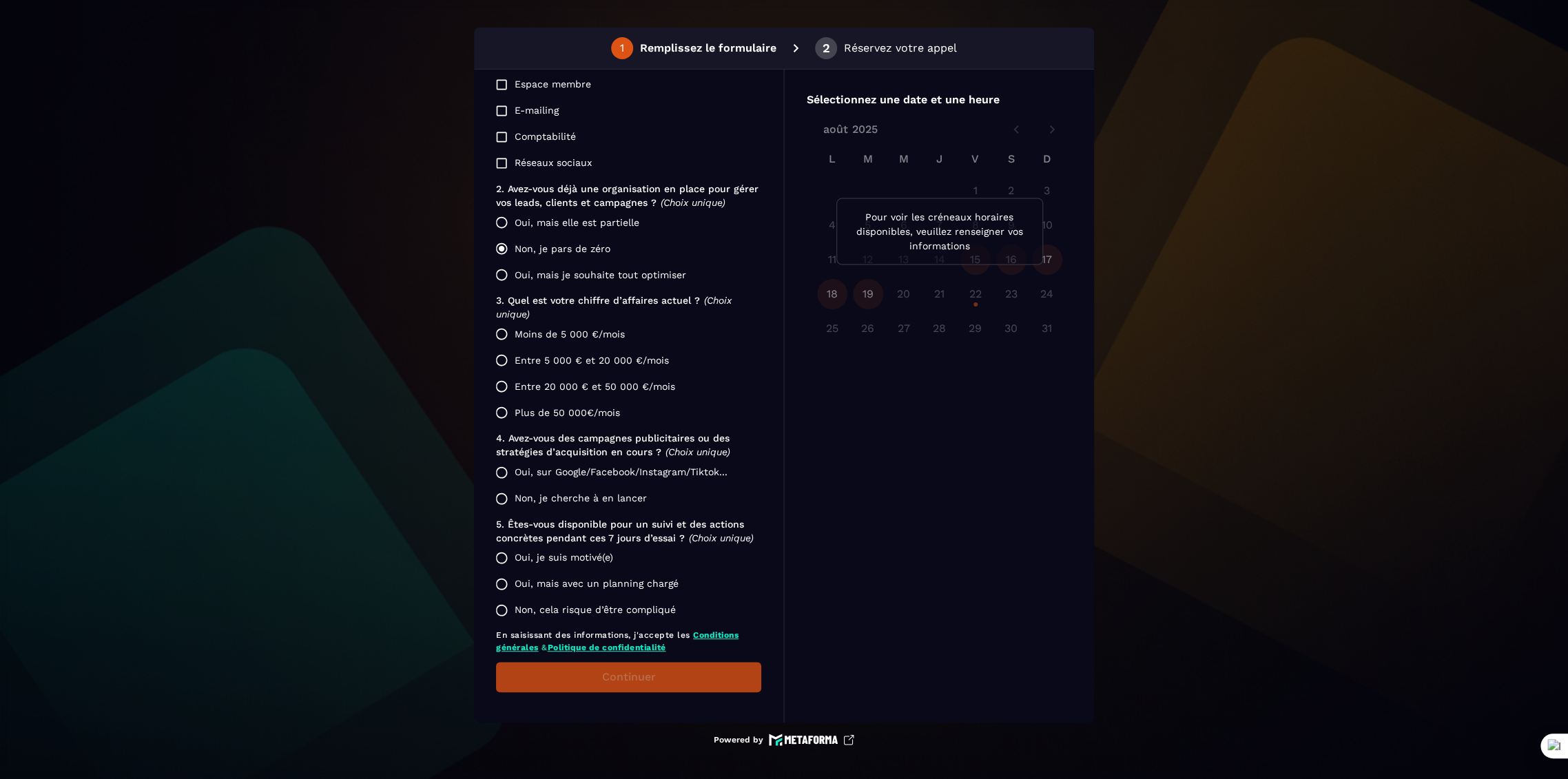
scroll to position [551, 0]
click at [555, 679] on button "Continuer" at bounding box center [628, 675] width 265 height 30
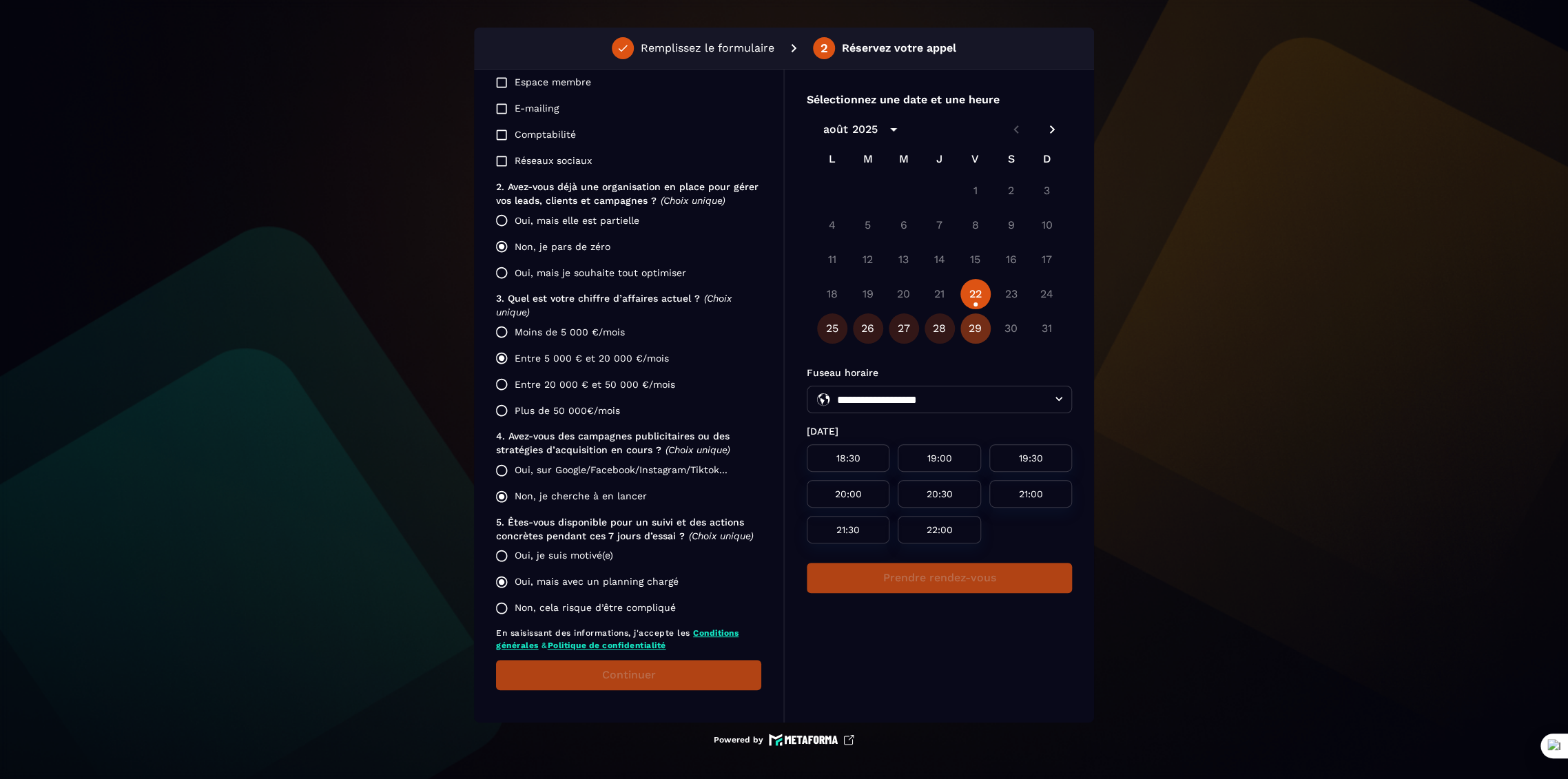
click at [976, 332] on button "29" at bounding box center [975, 328] width 30 height 30
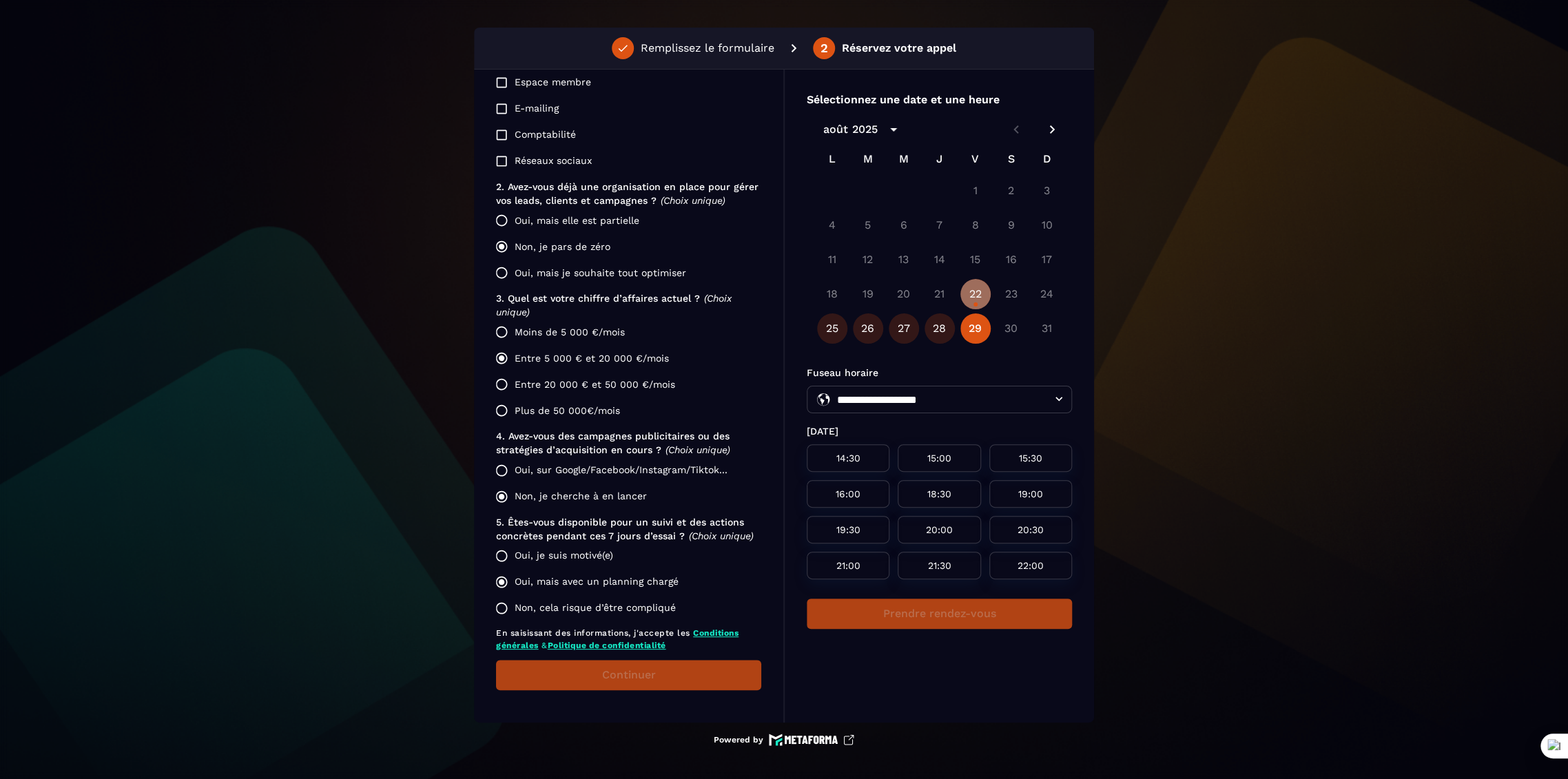
click at [977, 292] on button "22" at bounding box center [975, 294] width 30 height 30
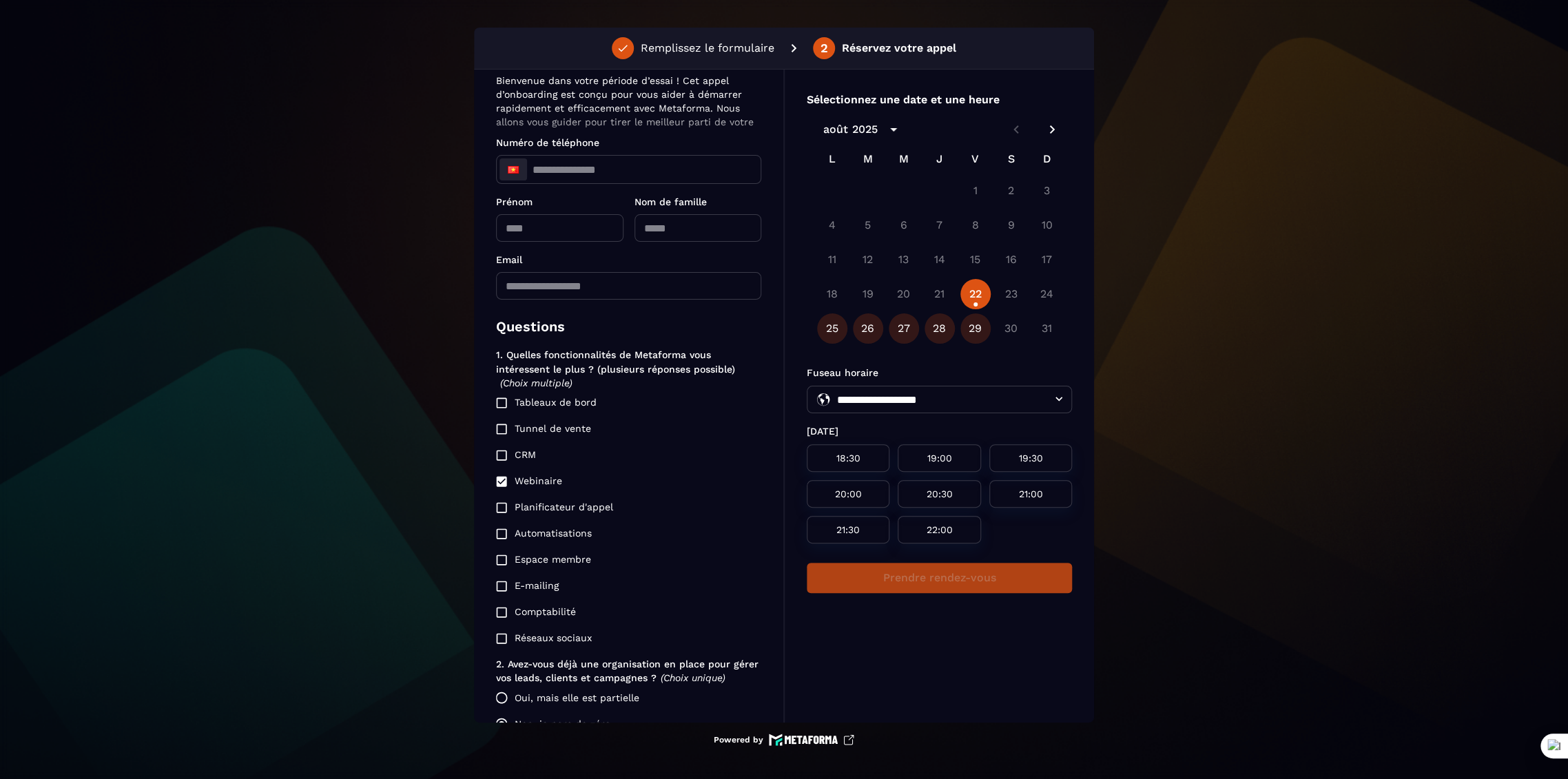
scroll to position [0, 0]
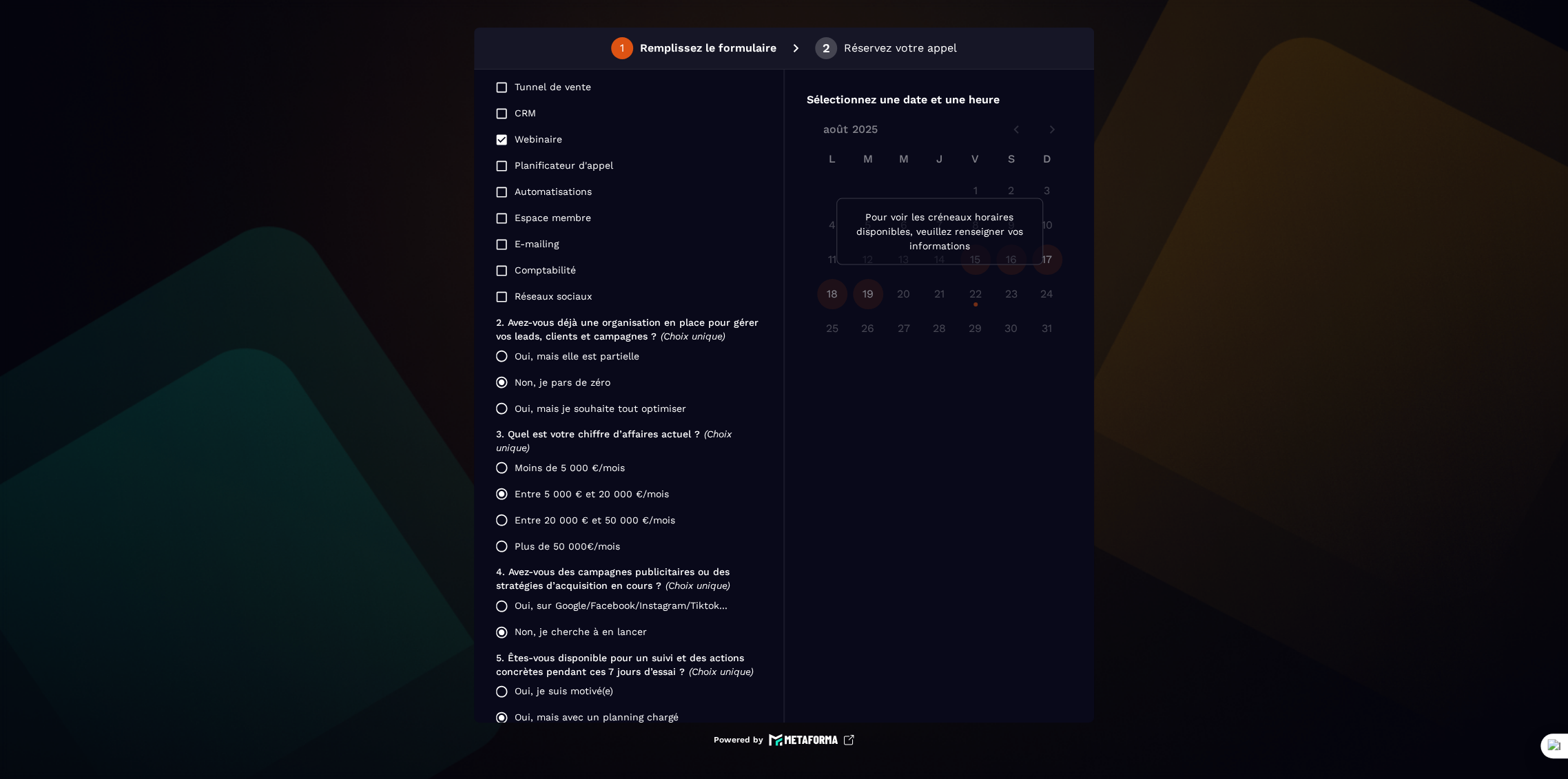
scroll to position [551, 0]
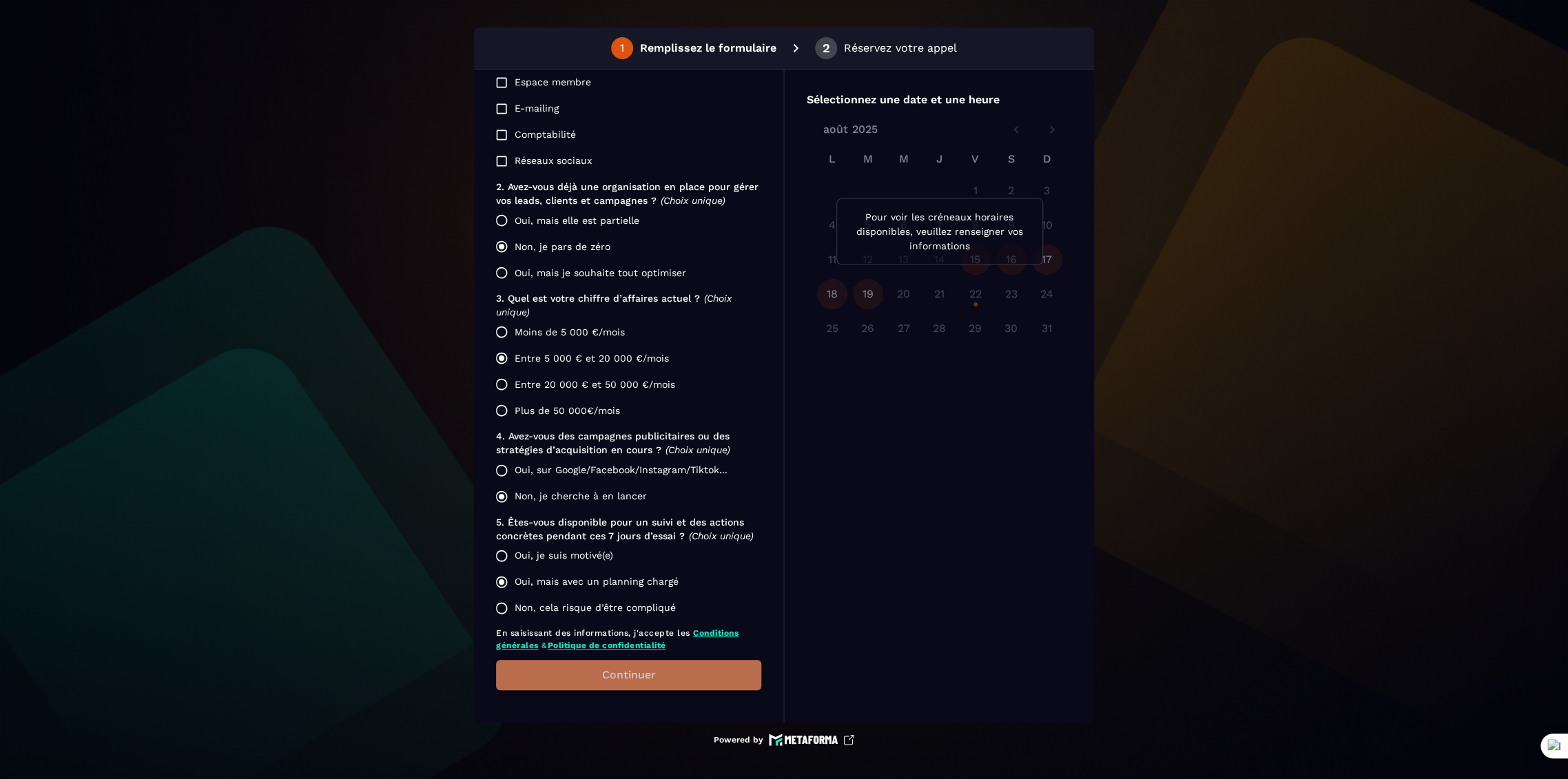
click at [639, 672] on button "Continuer" at bounding box center [628, 675] width 265 height 30
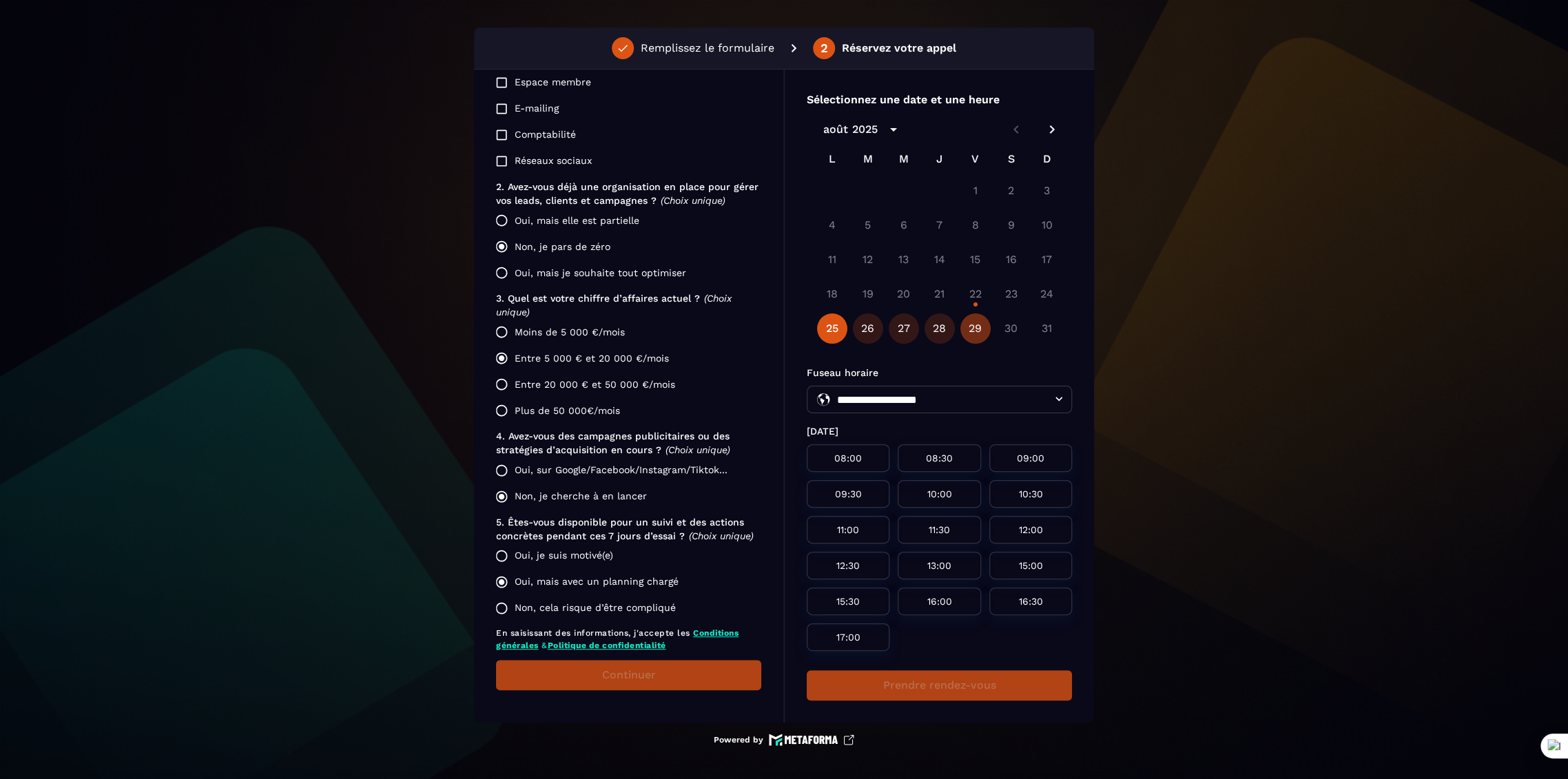
click at [974, 332] on button "29" at bounding box center [975, 328] width 30 height 30
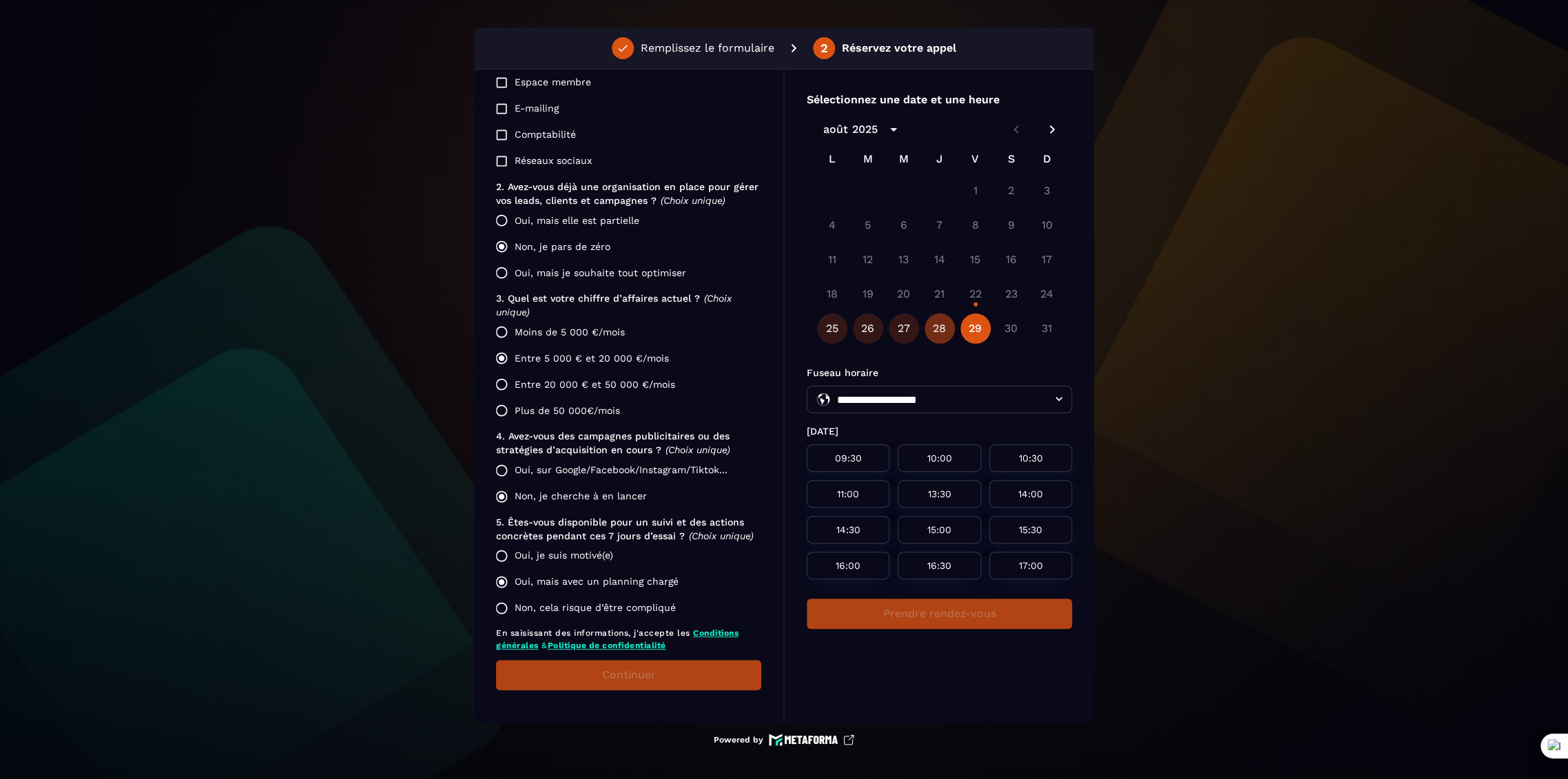
click at [945, 333] on button "28" at bounding box center [939, 328] width 30 height 30
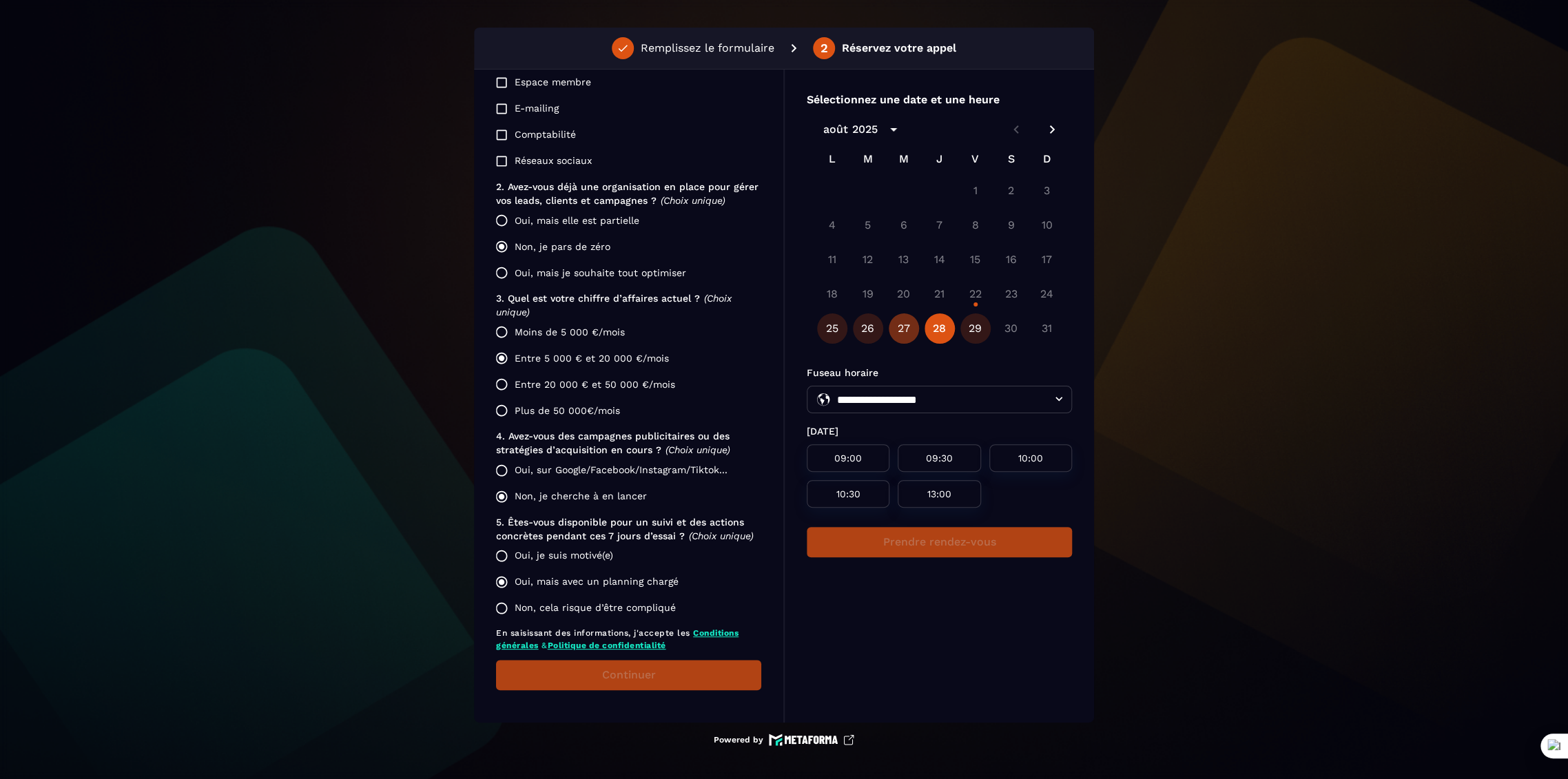
click at [906, 324] on button "27" at bounding box center [903, 328] width 30 height 30
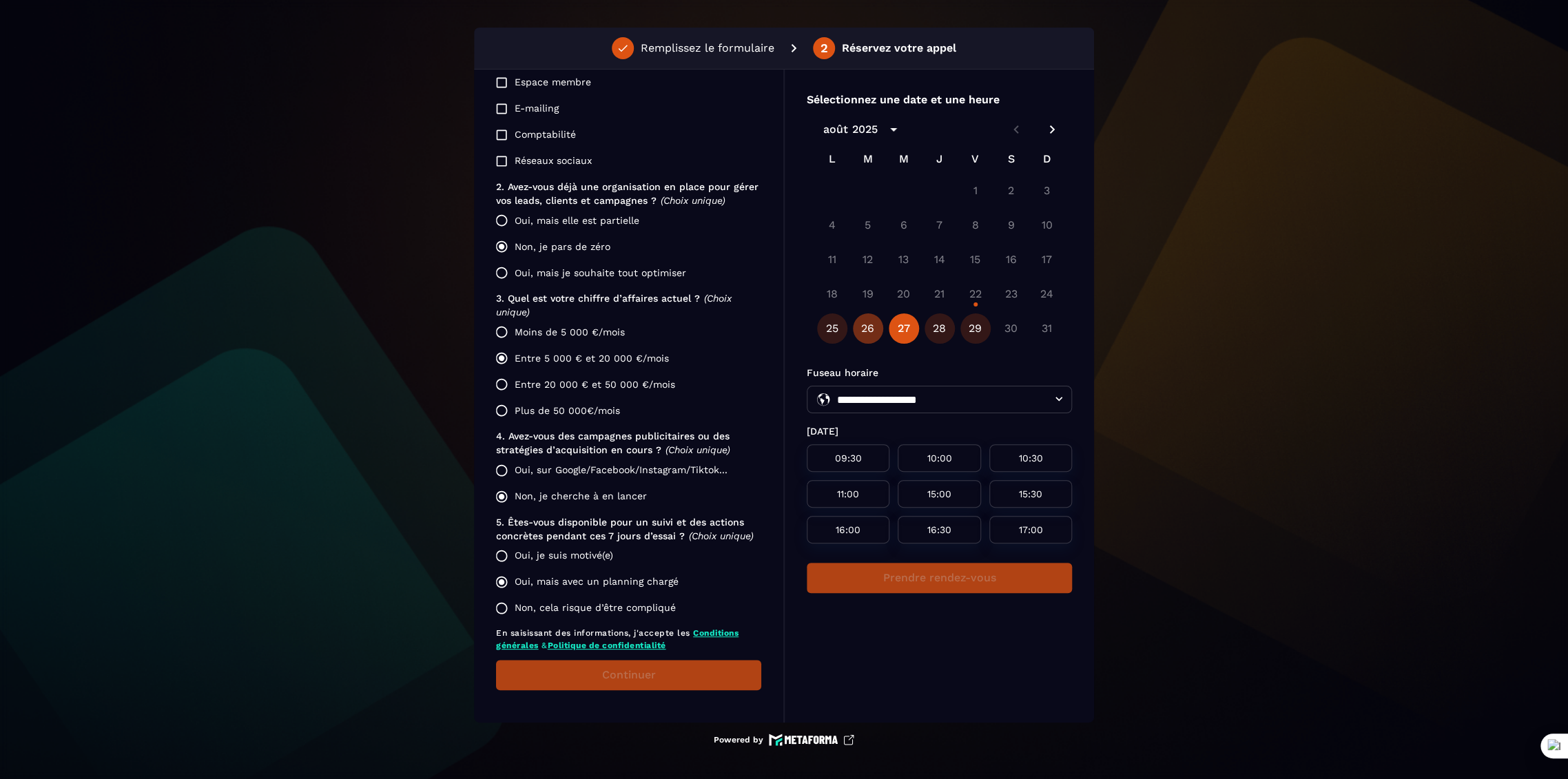
click at [864, 326] on button "26" at bounding box center [867, 328] width 30 height 30
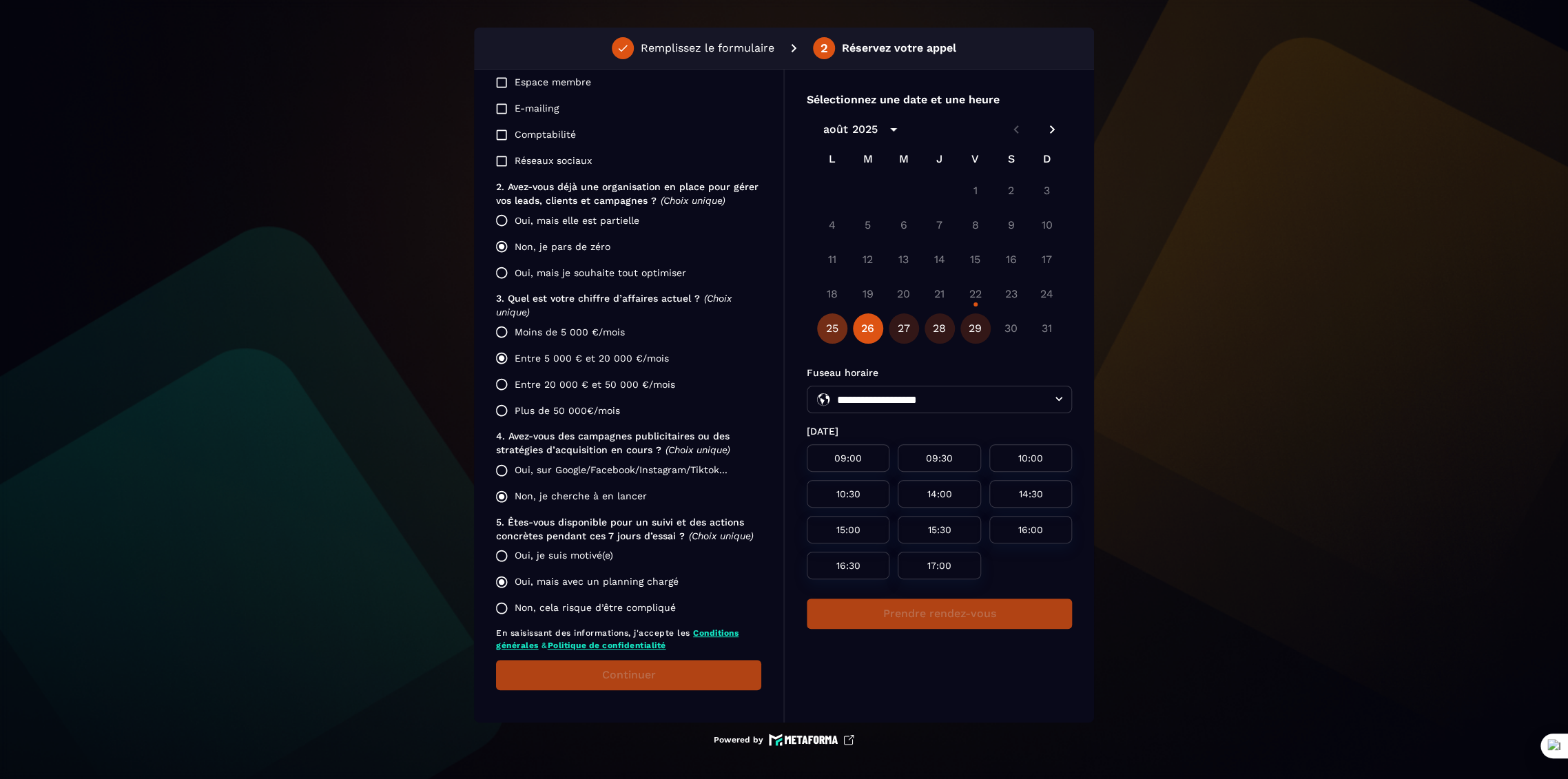
click at [826, 328] on button "25" at bounding box center [832, 328] width 30 height 30
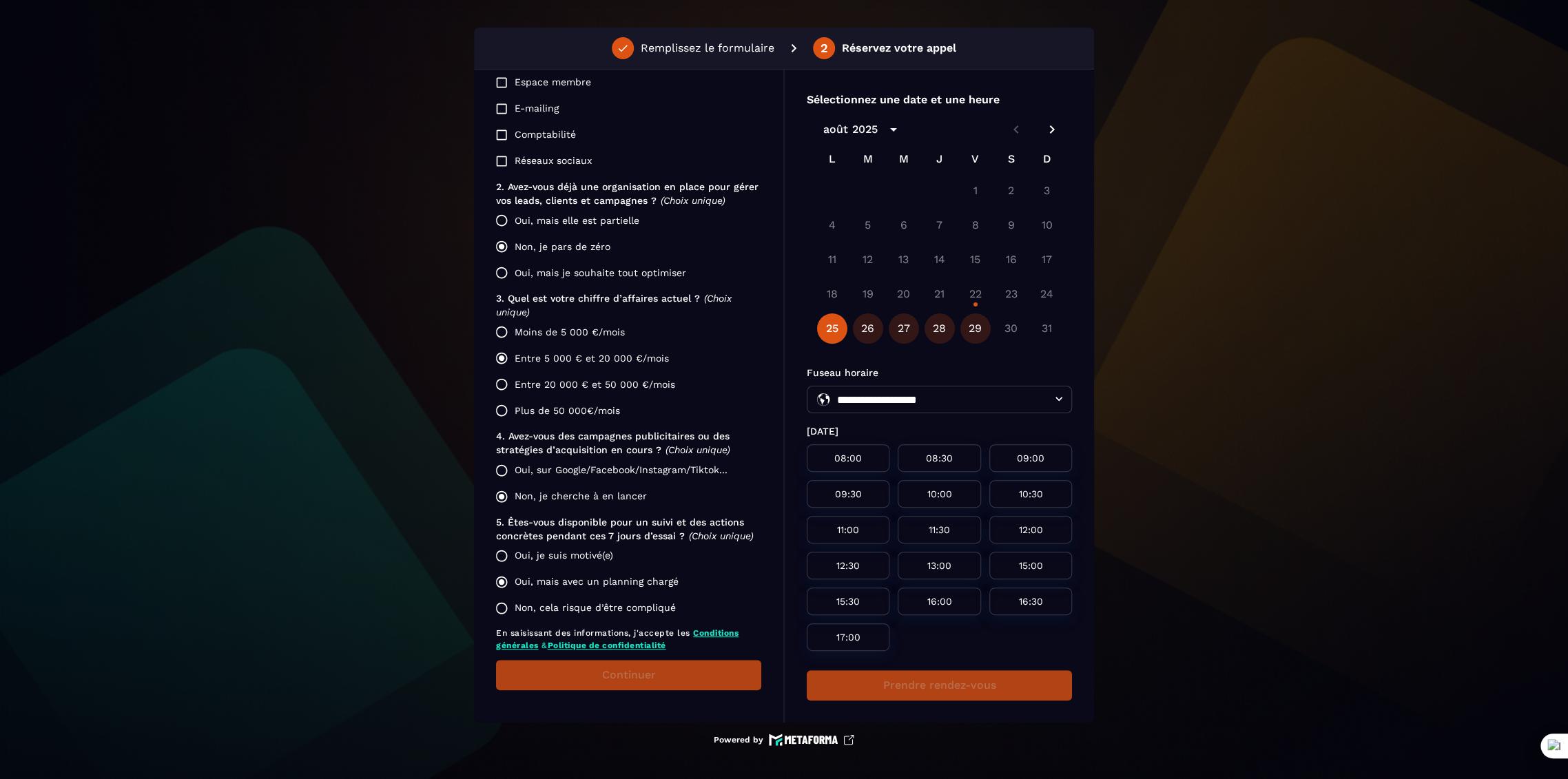
scroll to position [11, 0]
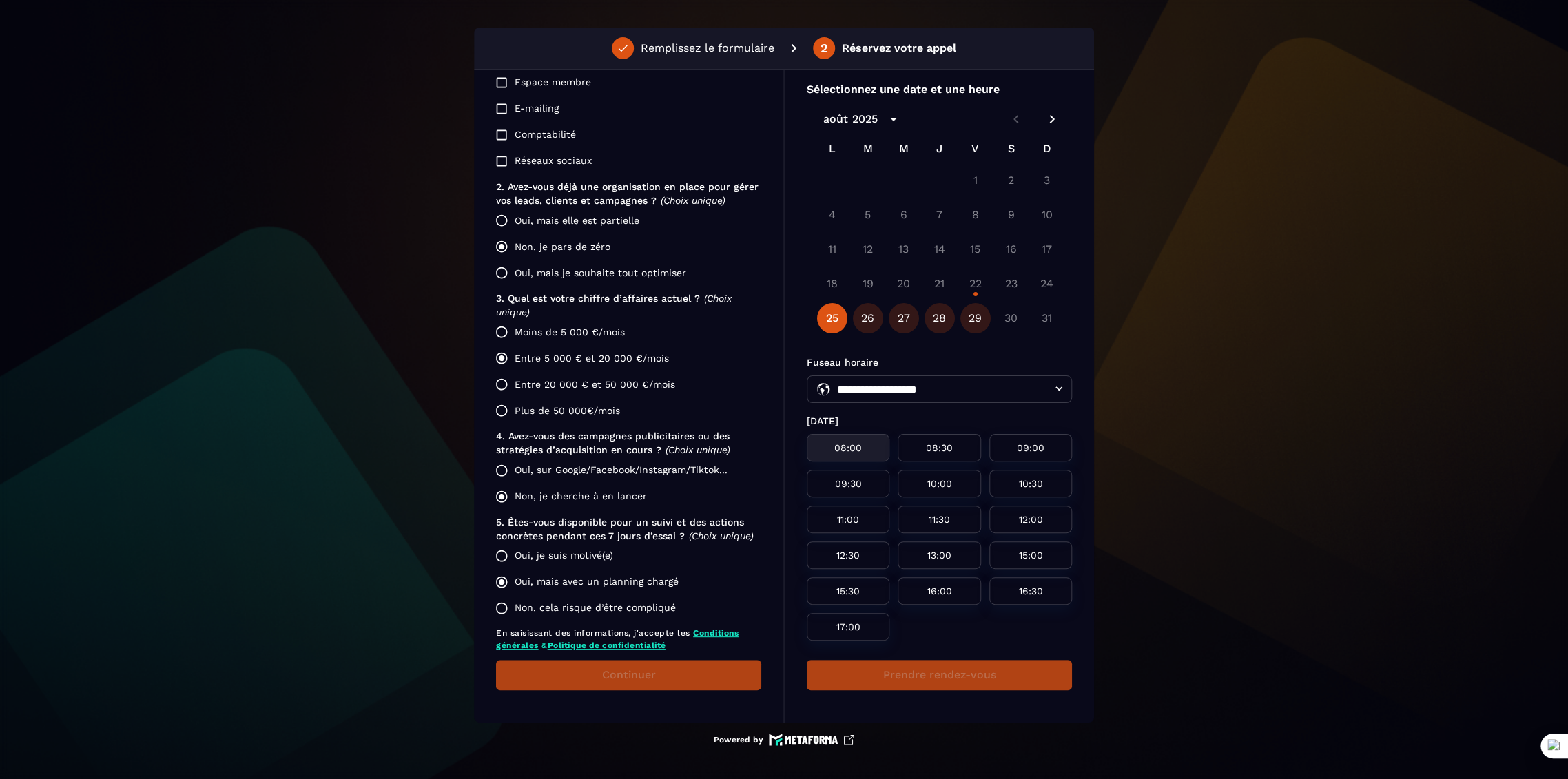
click at [847, 448] on p "08:00" at bounding box center [847, 448] width 50 height 11
click at [869, 488] on p "09:30" at bounding box center [847, 483] width 50 height 11
click at [1049, 115] on icon "Next month" at bounding box center [1052, 119] width 16 height 16
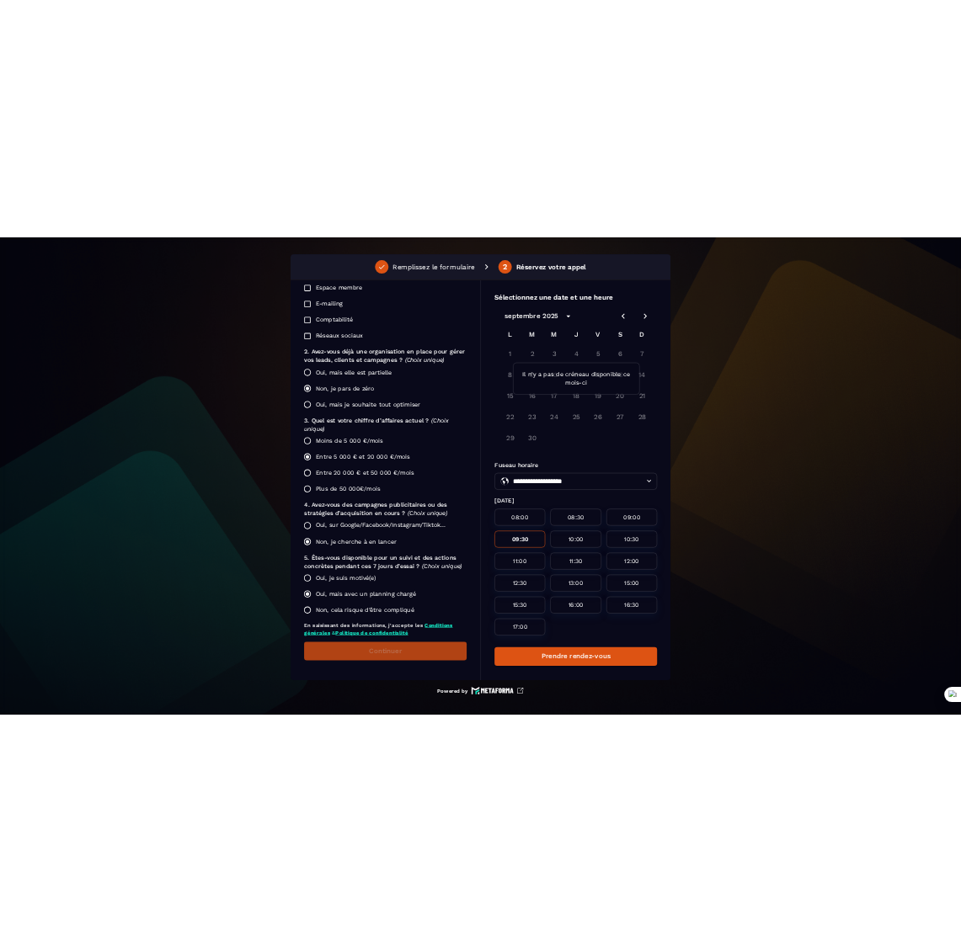
scroll to position [0, 0]
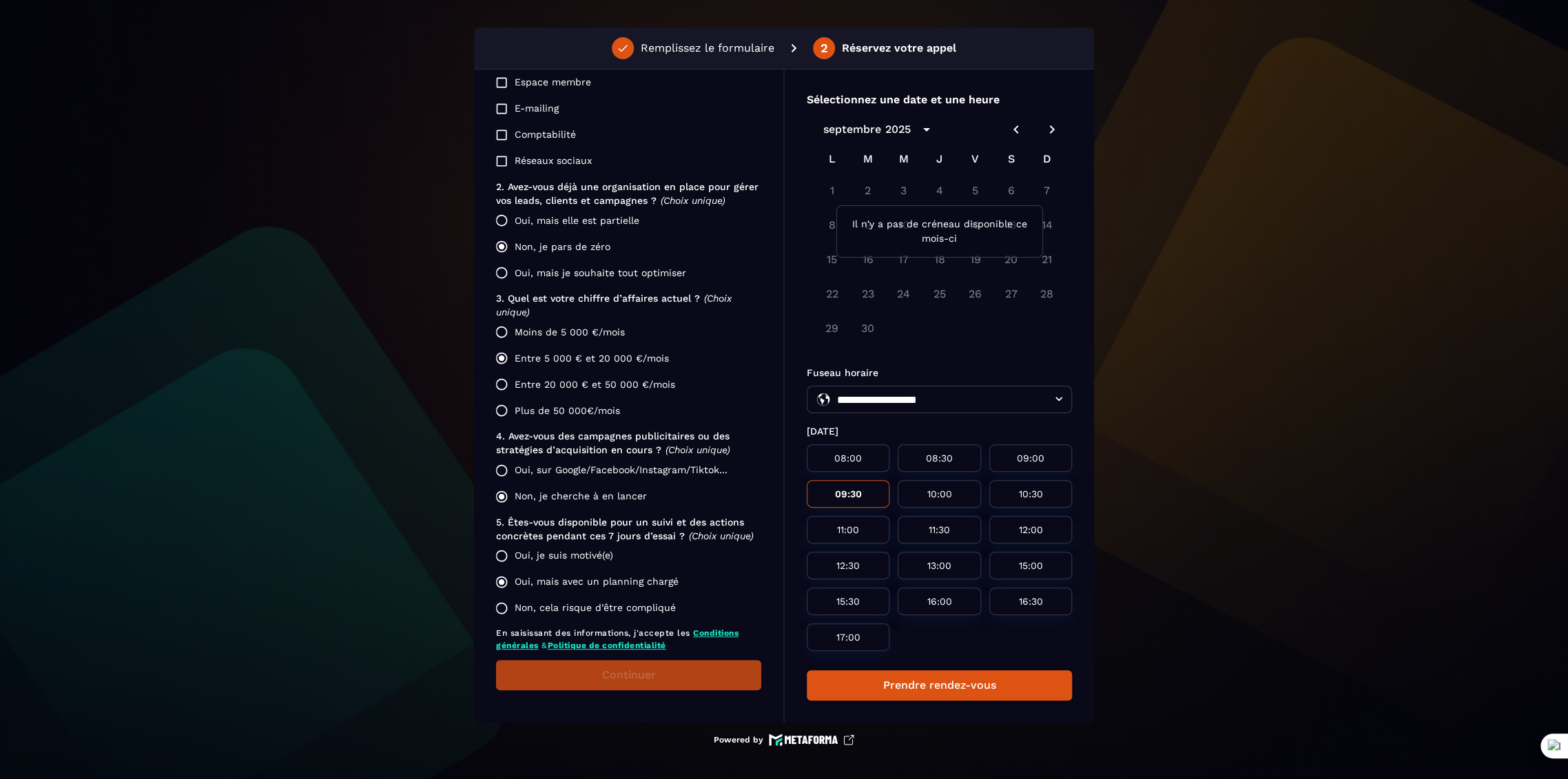
click at [1053, 128] on icon "Next month" at bounding box center [1052, 129] width 16 height 16
click at [1045, 132] on icon "Next month" at bounding box center [1052, 129] width 16 height 16
click at [1049, 128] on icon "Next month" at bounding box center [1052, 129] width 5 height 8
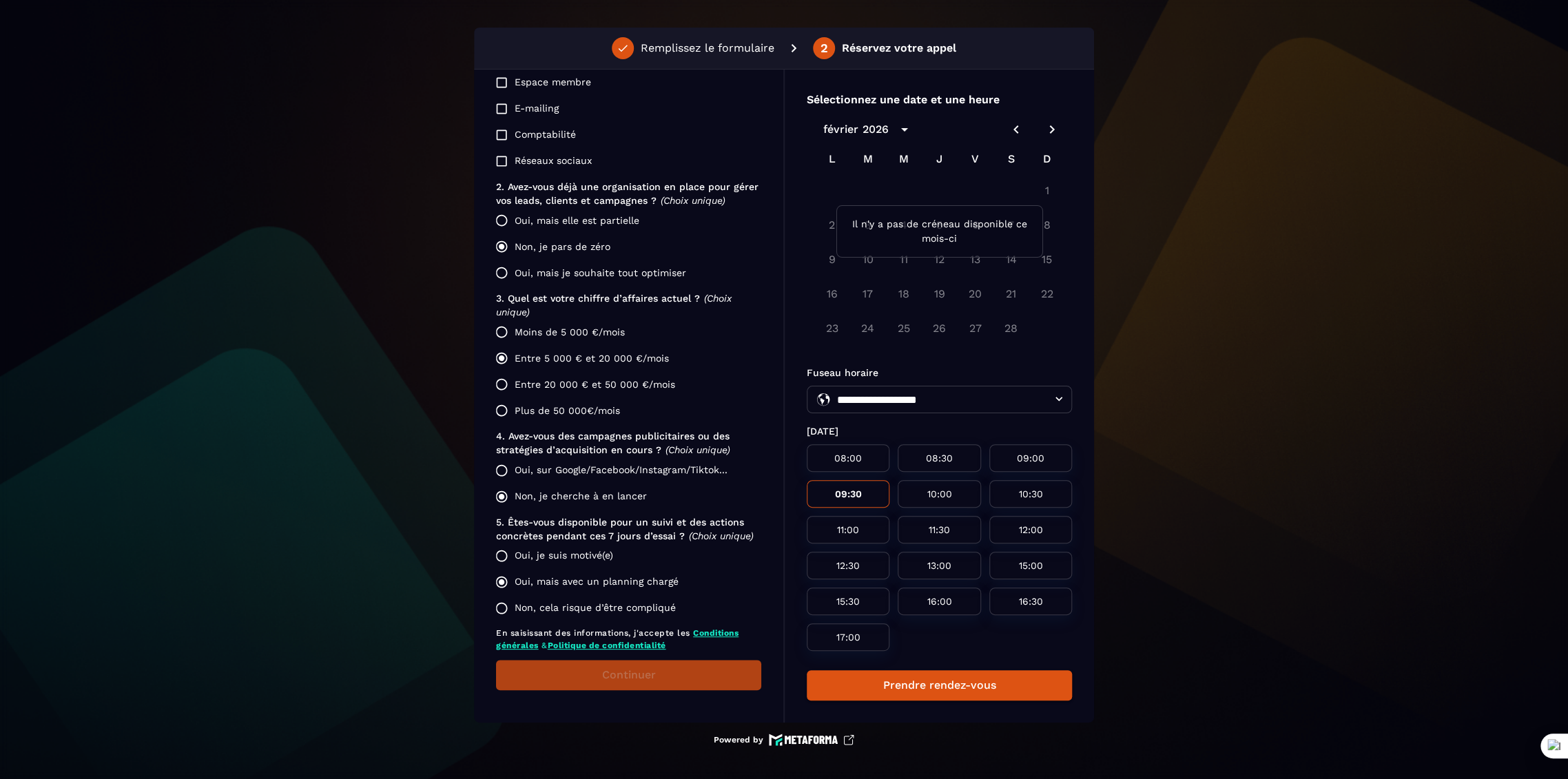
click at [451, 196] on div "**********" at bounding box center [784, 390] width 1568 height 779
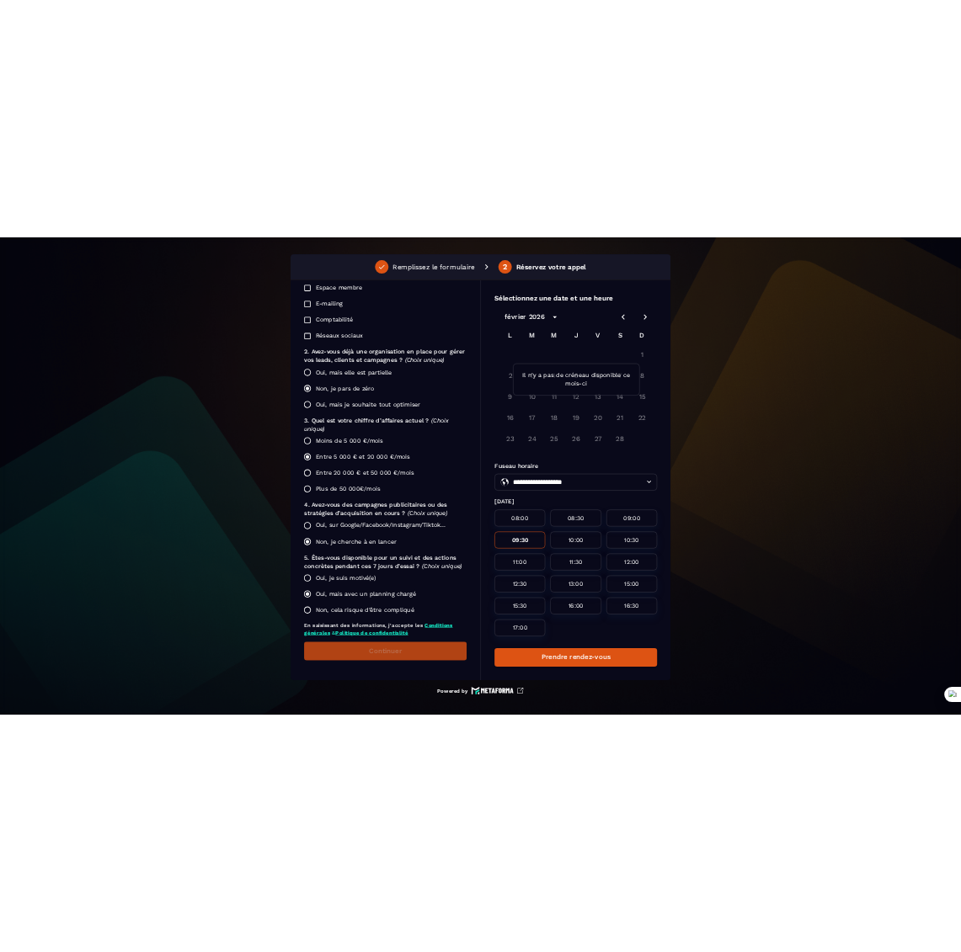
scroll to position [625, 0]
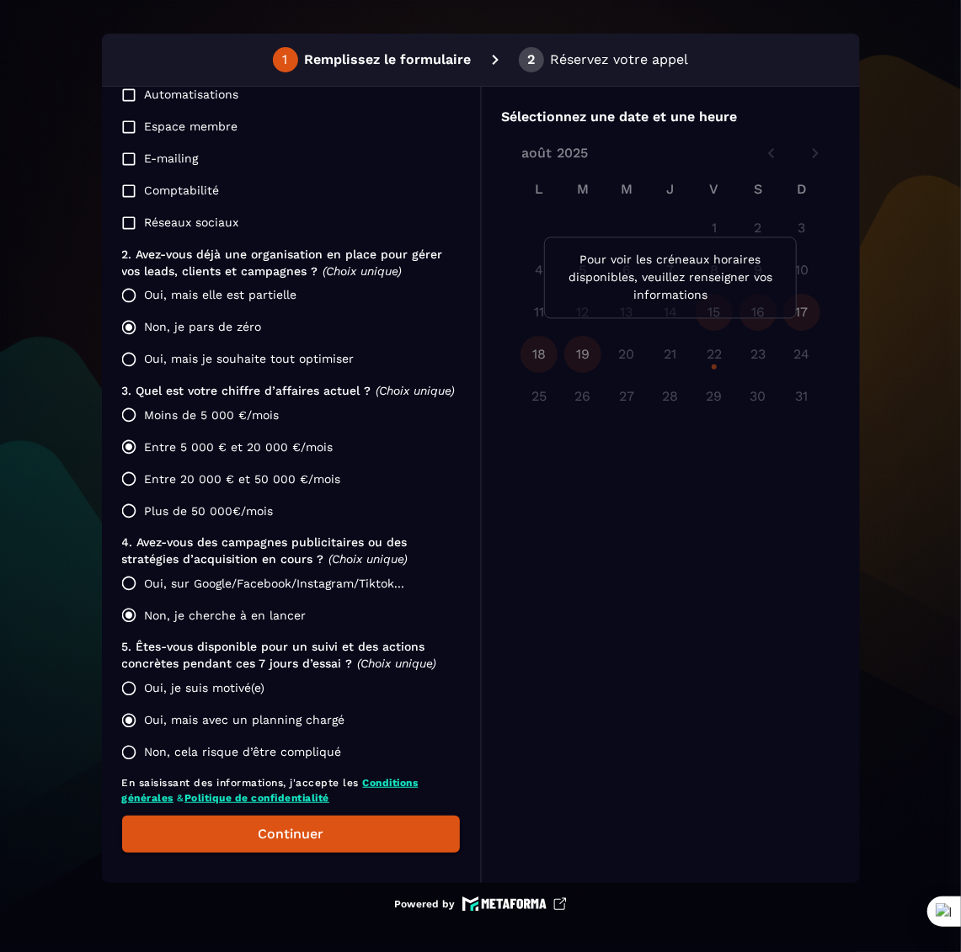
scroll to position [625, 0]
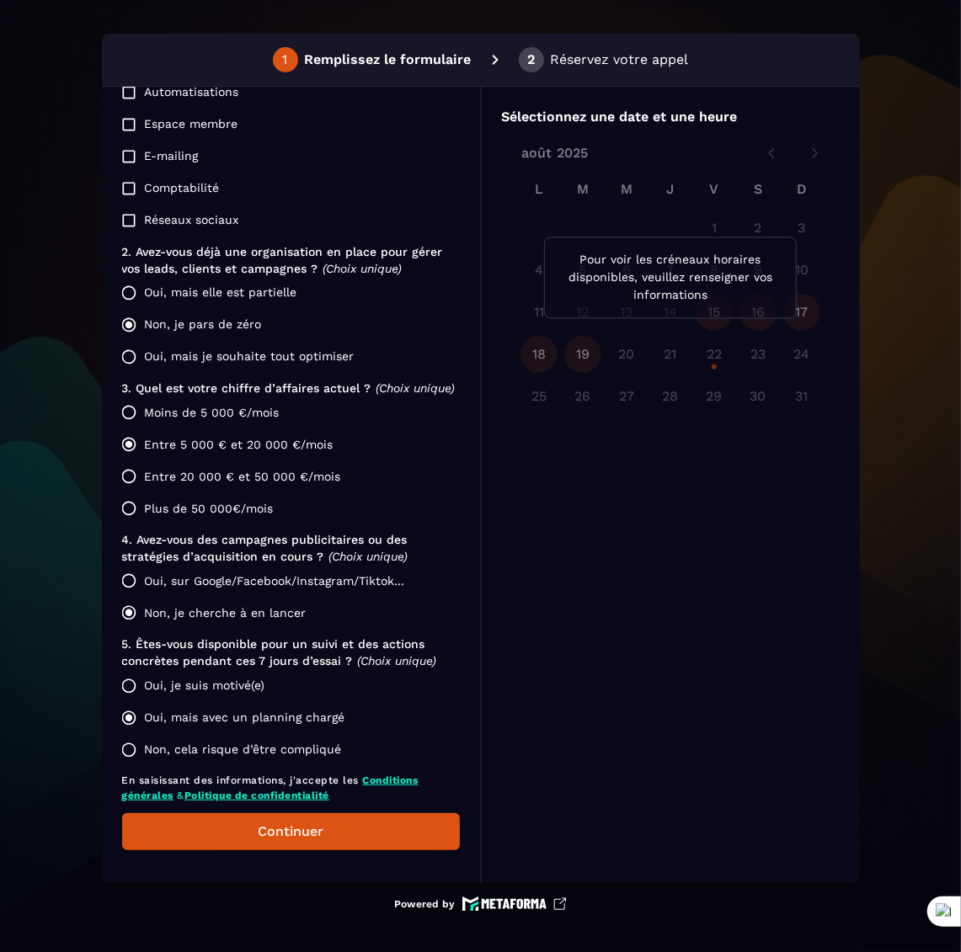
drag, startPoint x: 308, startPoint y: 834, endPoint x: 321, endPoint y: 815, distance: 23.1
click at [309, 834] on button "Continuer" at bounding box center [291, 831] width 338 height 37
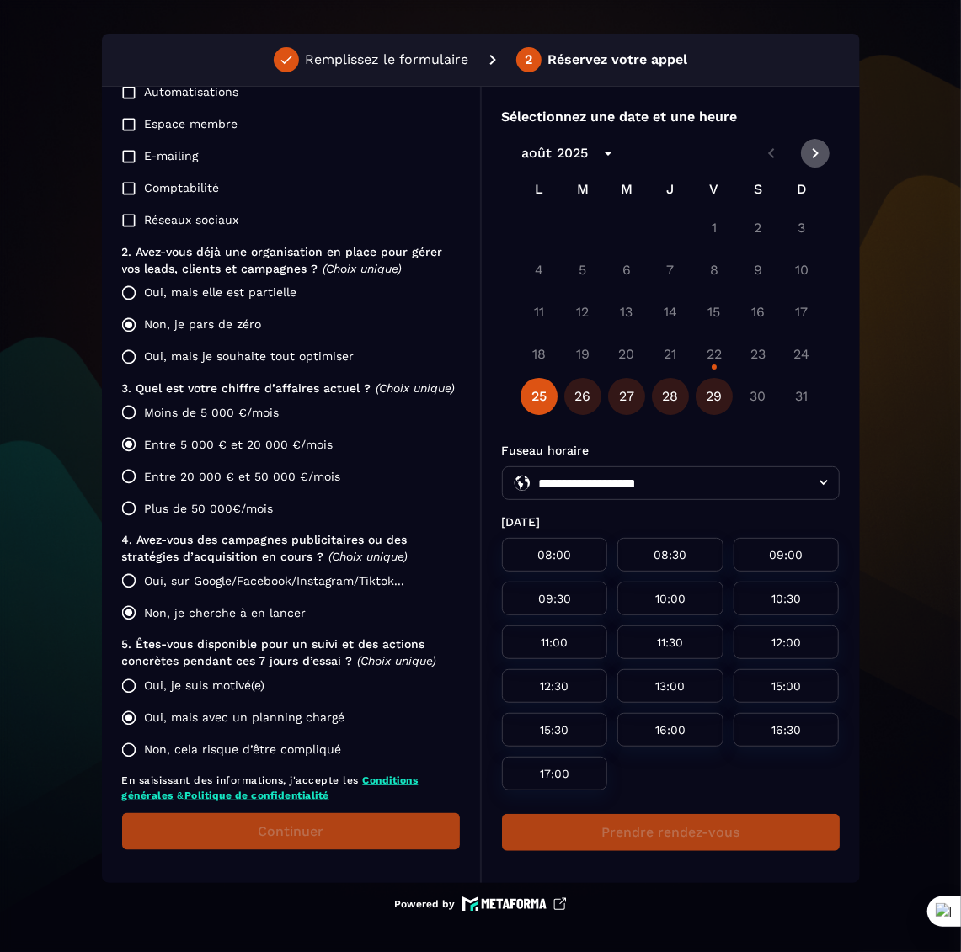
click at [812, 152] on icon "Next month" at bounding box center [815, 153] width 6 height 10
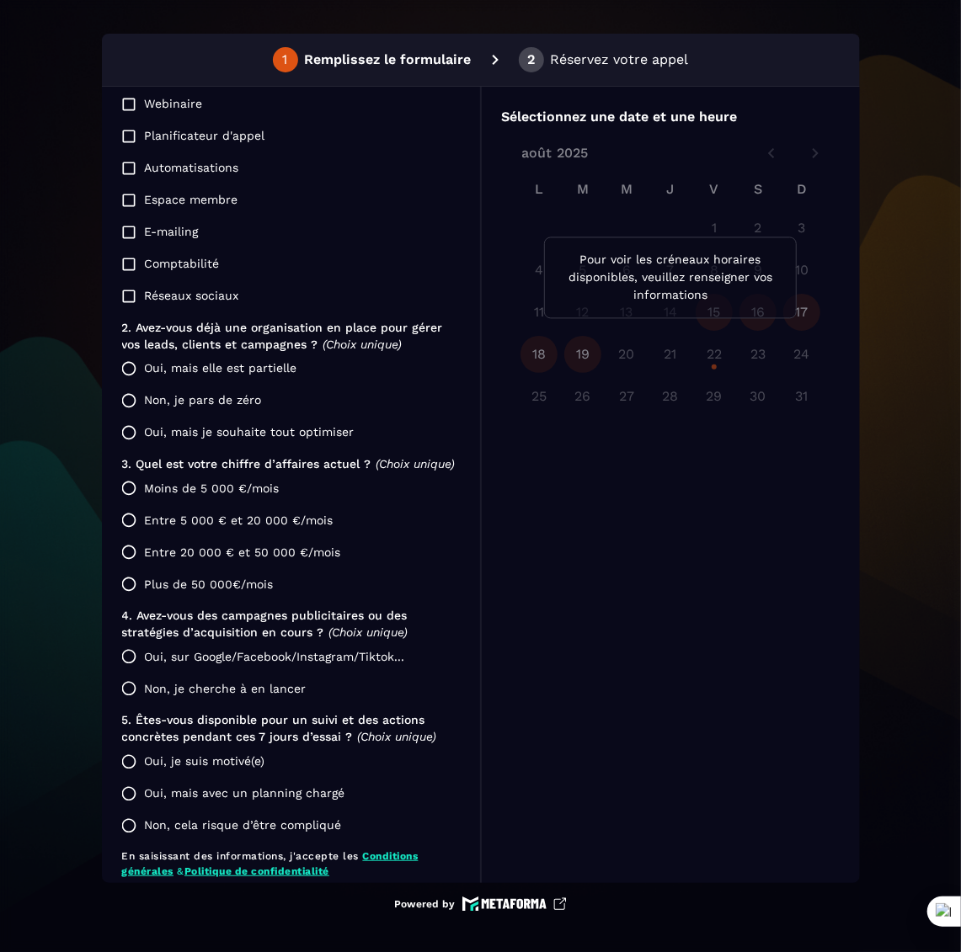
scroll to position [625, 0]
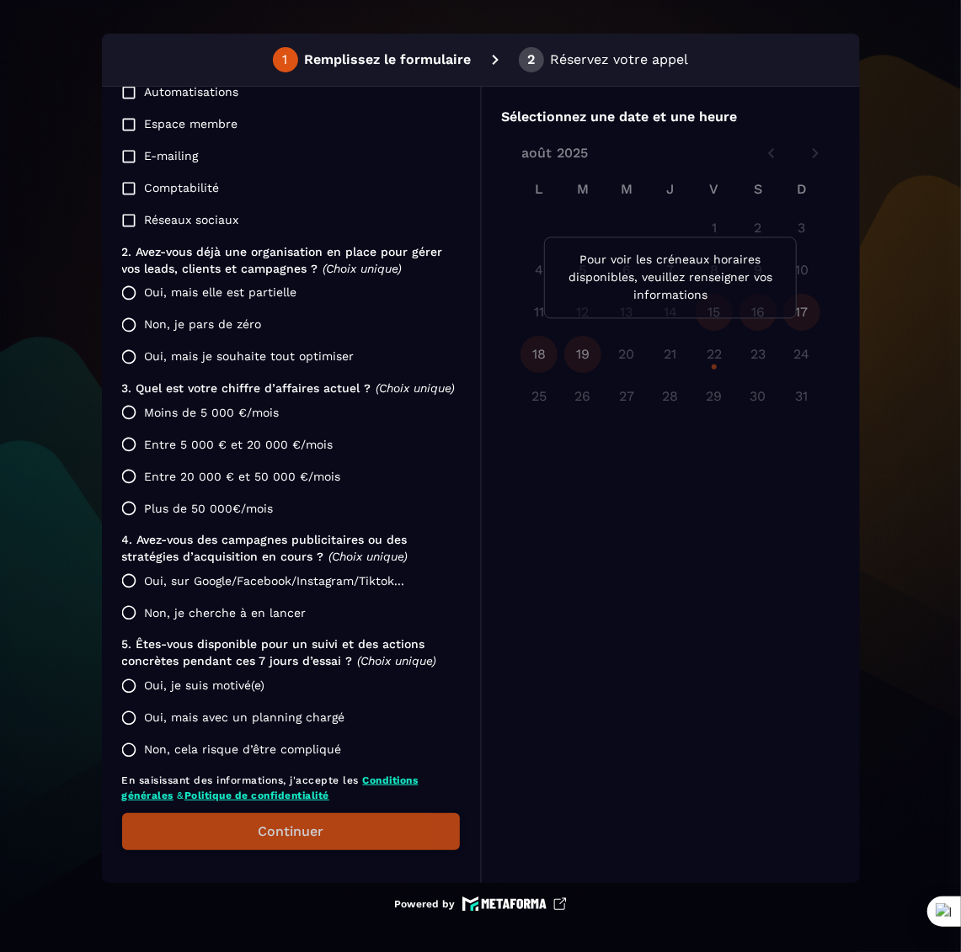
click at [337, 824] on button "Continuer" at bounding box center [291, 831] width 338 height 37
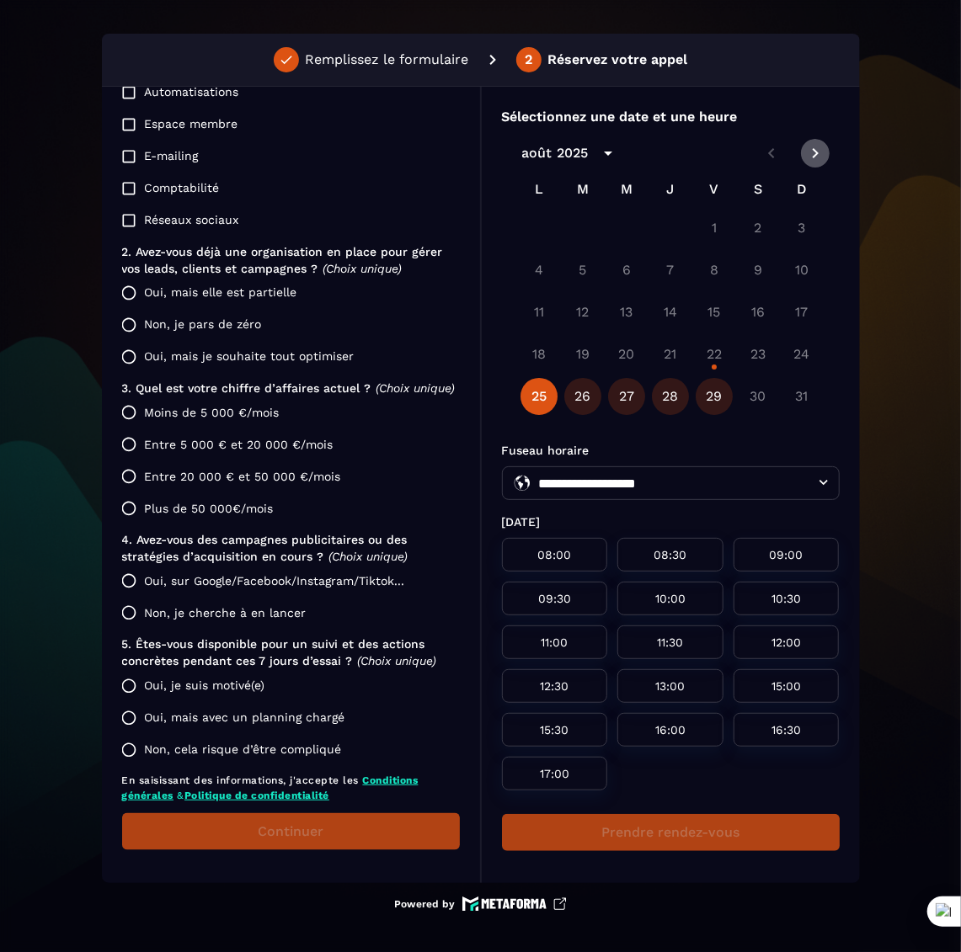
click at [808, 150] on icon "Next month" at bounding box center [815, 153] width 20 height 20
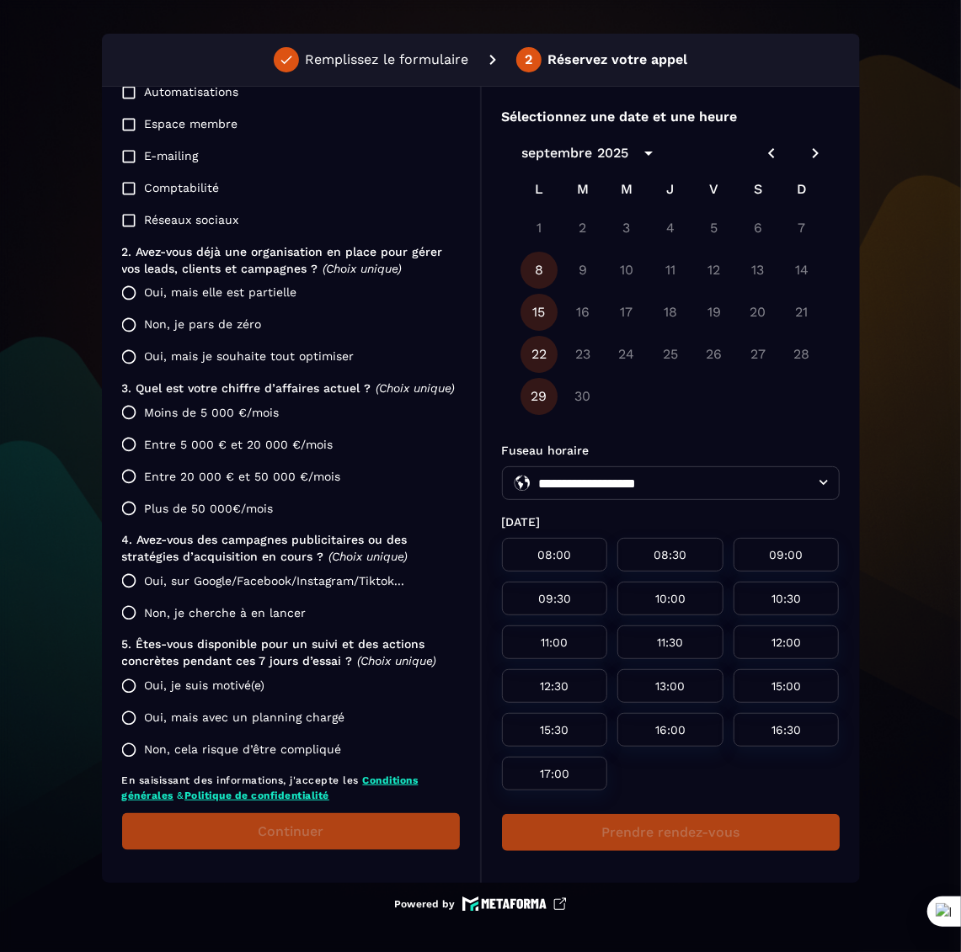
click at [808, 150] on icon "Next month" at bounding box center [815, 153] width 20 height 20
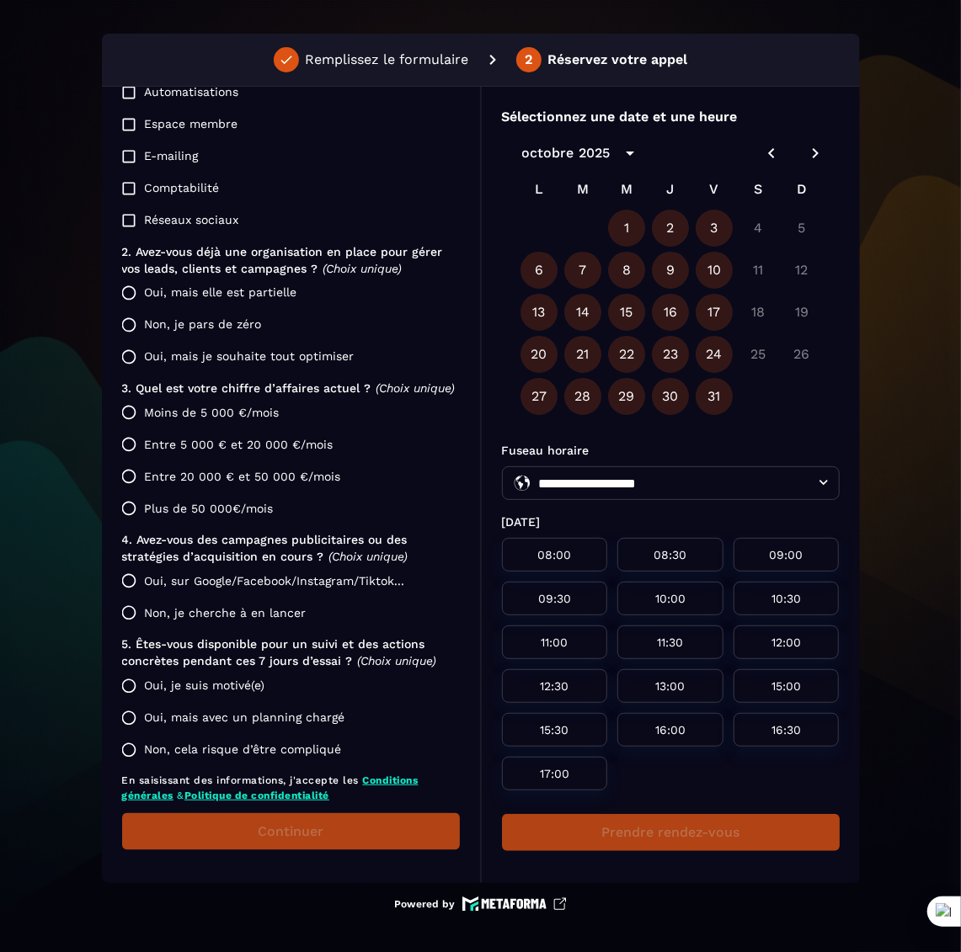
click at [771, 155] on icon "Previous month" at bounding box center [771, 153] width 20 height 20
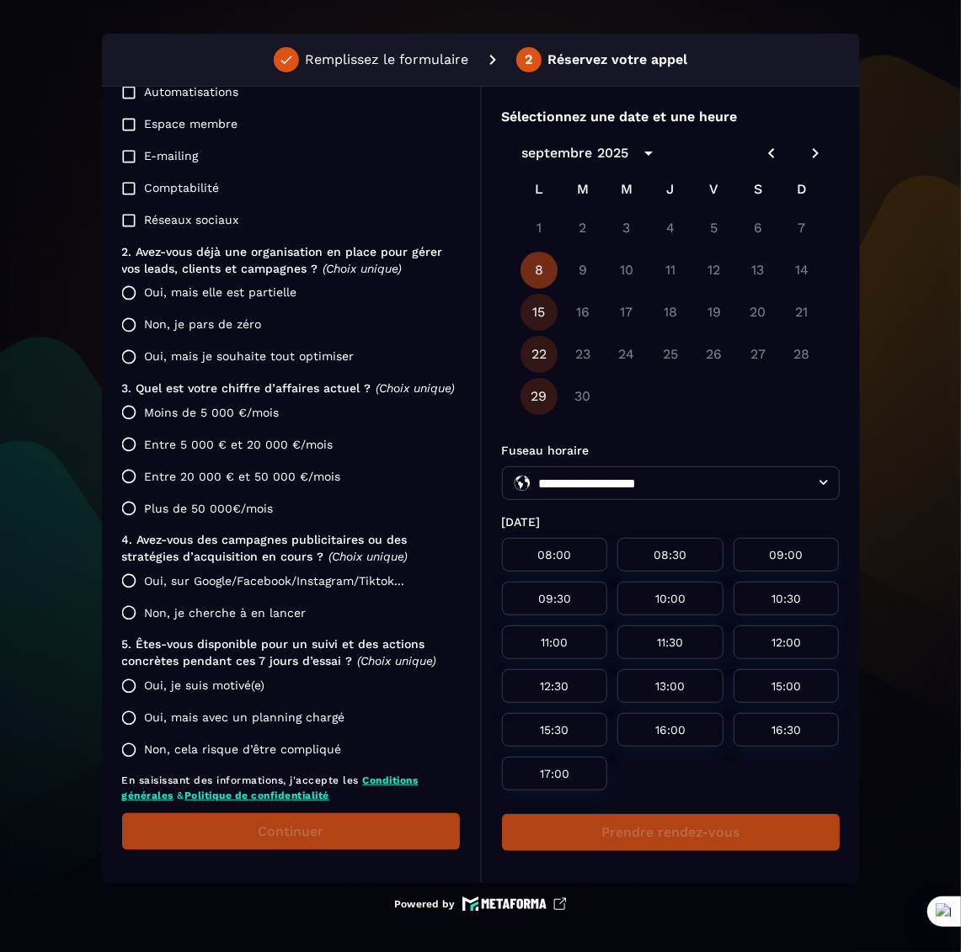
click at [534, 271] on button "8" at bounding box center [538, 270] width 37 height 37
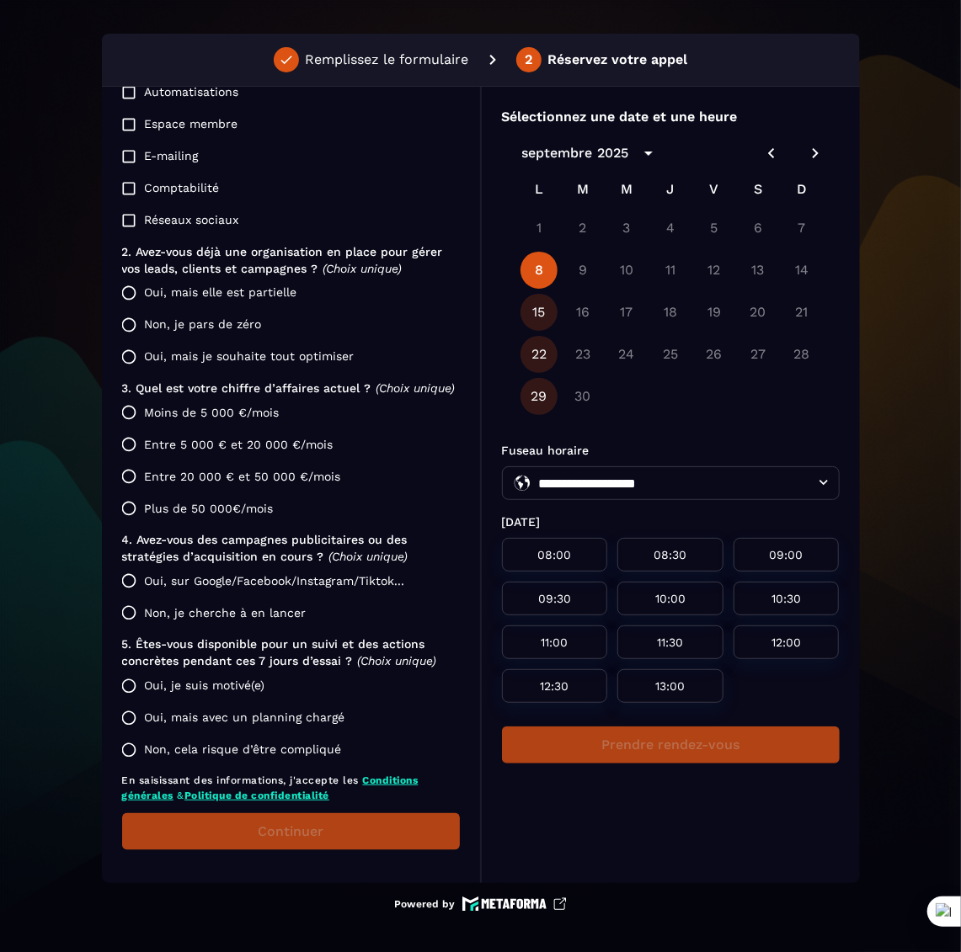
click at [772, 152] on icon "Previous month" at bounding box center [771, 153] width 20 height 20
click at [814, 157] on icon "Next month" at bounding box center [815, 153] width 20 height 20
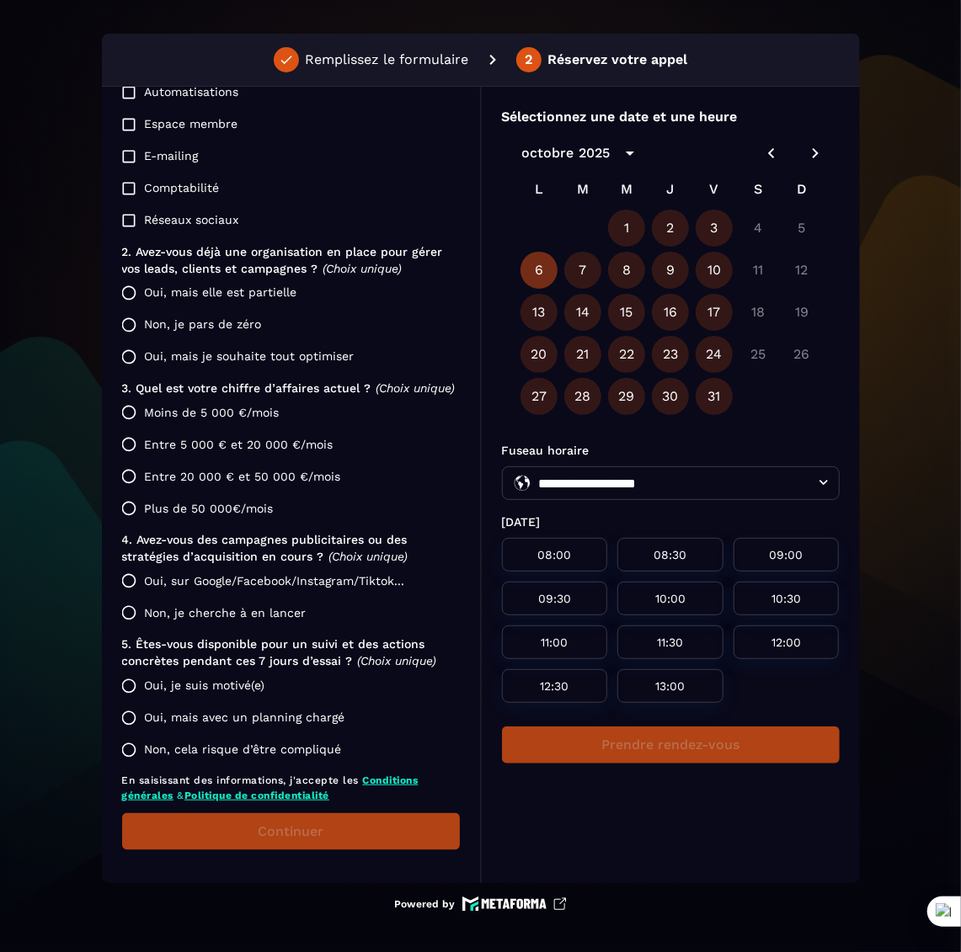
click at [545, 278] on button "6" at bounding box center [538, 270] width 37 height 37
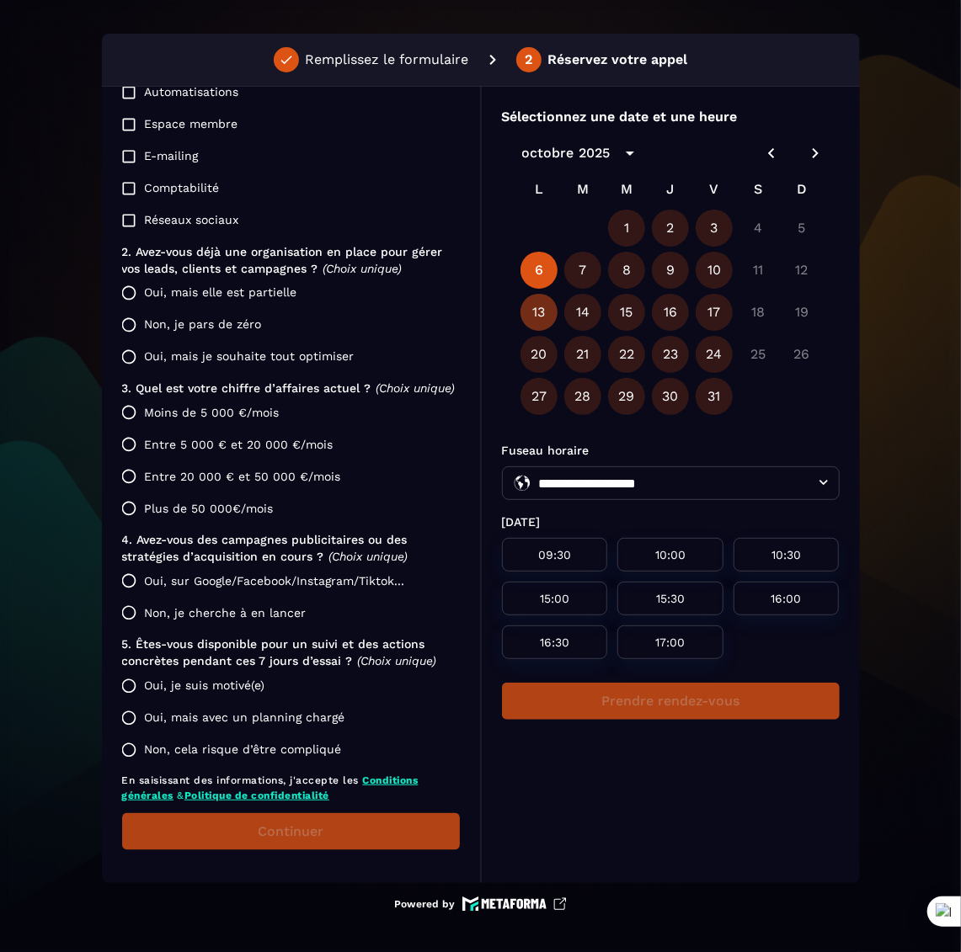
click at [541, 309] on button "13" at bounding box center [538, 312] width 37 height 37
click at [535, 368] on button "20" at bounding box center [538, 354] width 37 height 37
click at [537, 397] on button "27" at bounding box center [538, 396] width 37 height 37
click at [806, 155] on icon "Next month" at bounding box center [815, 153] width 20 height 20
click at [541, 269] on button "3" at bounding box center [538, 270] width 37 height 37
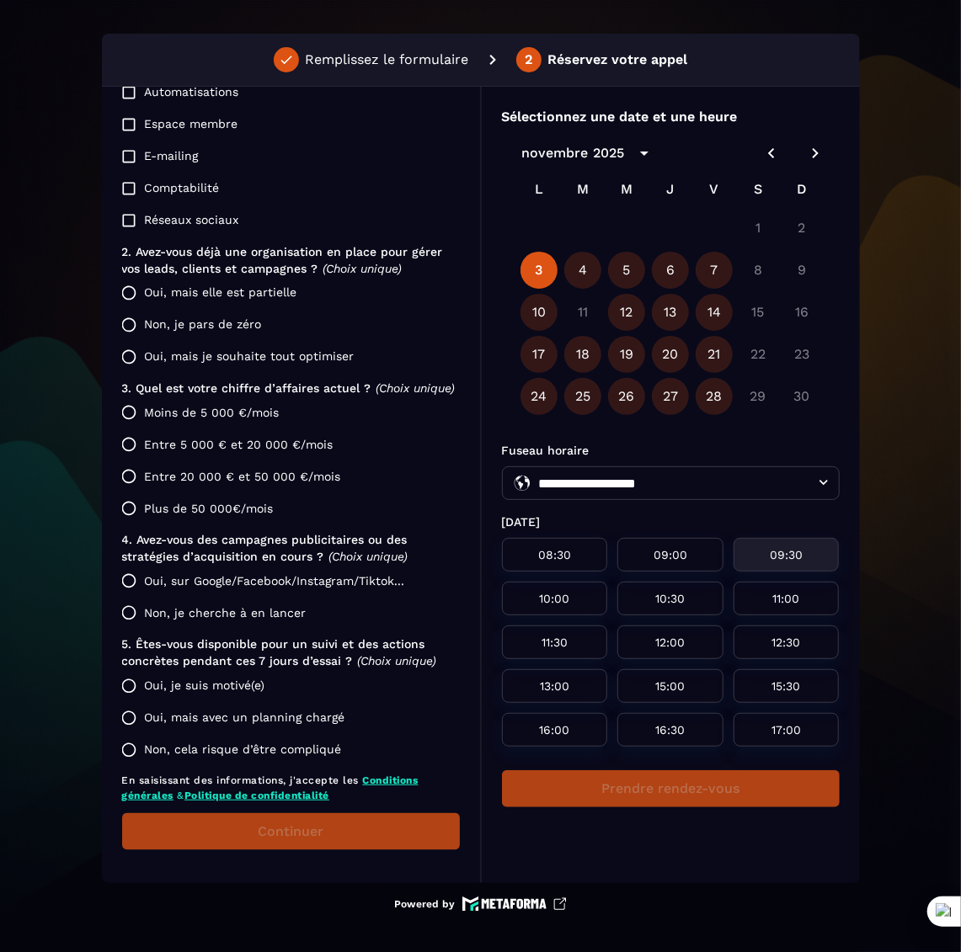
click at [743, 554] on div "09:30" at bounding box center [786, 555] width 106 height 34
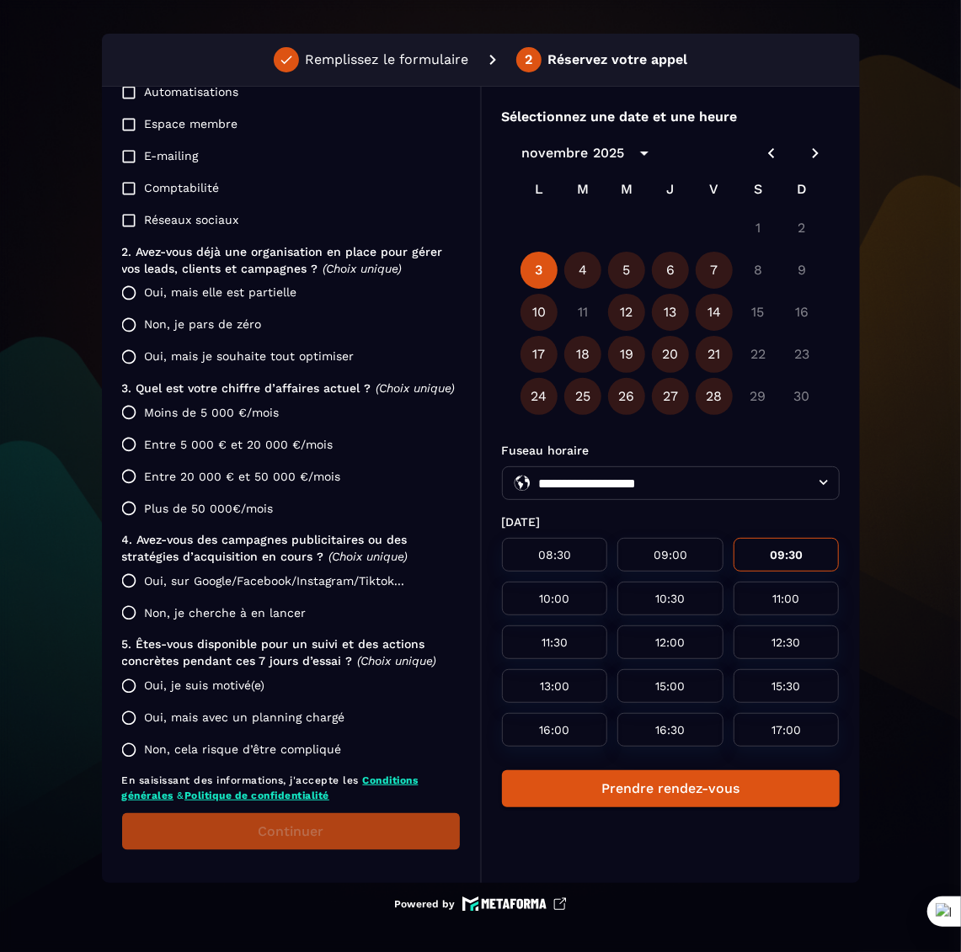
click at [691, 792] on button "Prendre rendez-vous" at bounding box center [671, 789] width 338 height 37
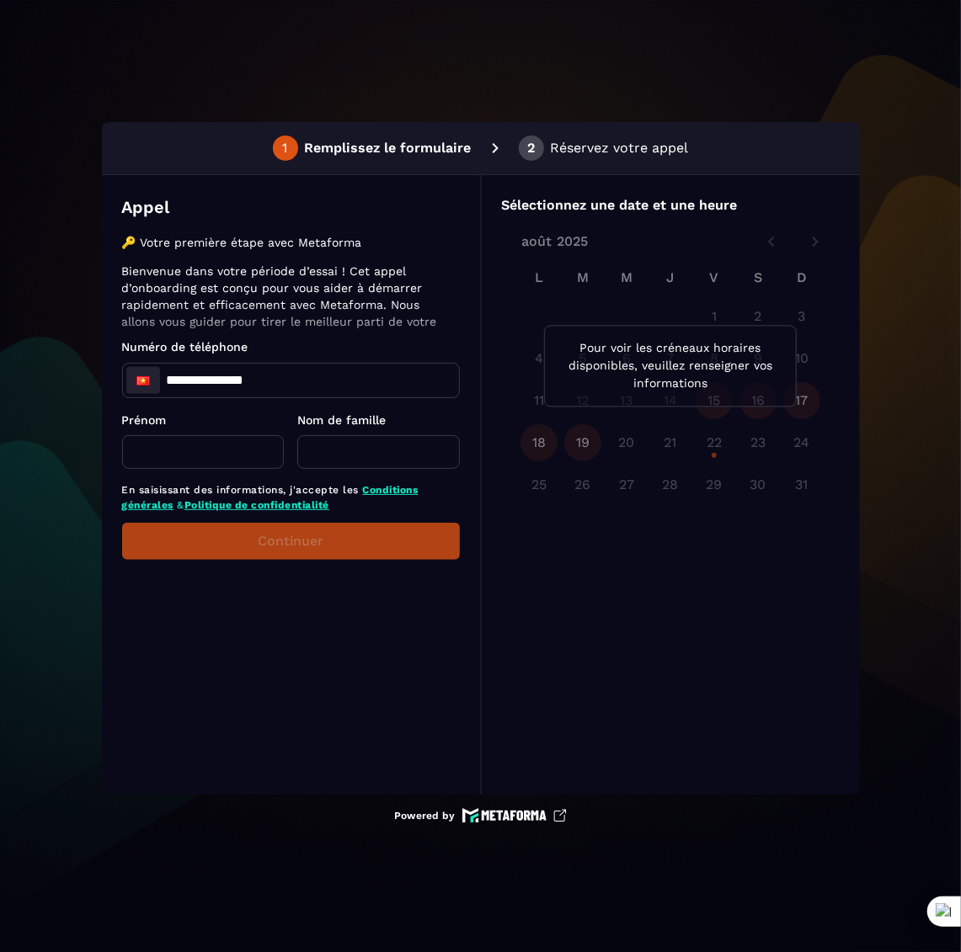
type input "**********"
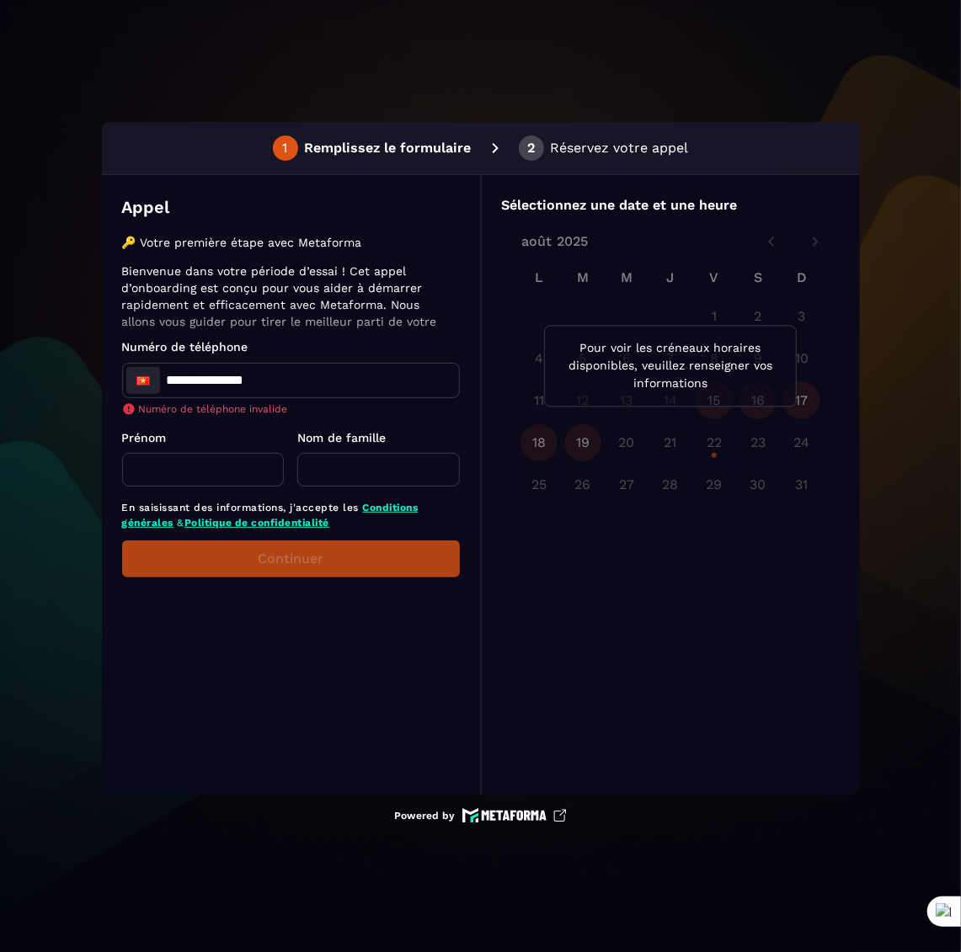
click at [232, 455] on input "text" at bounding box center [203, 470] width 163 height 34
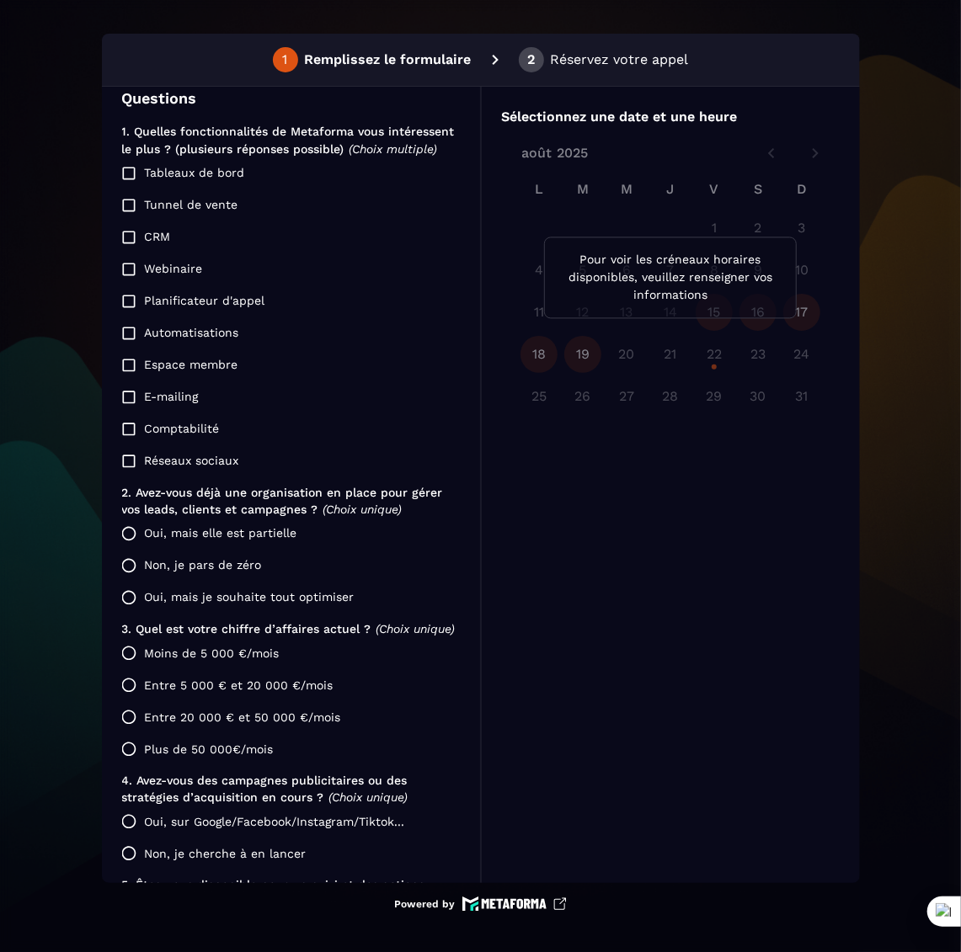
scroll to position [625, 0]
